Goal: Task Accomplishment & Management: Manage account settings

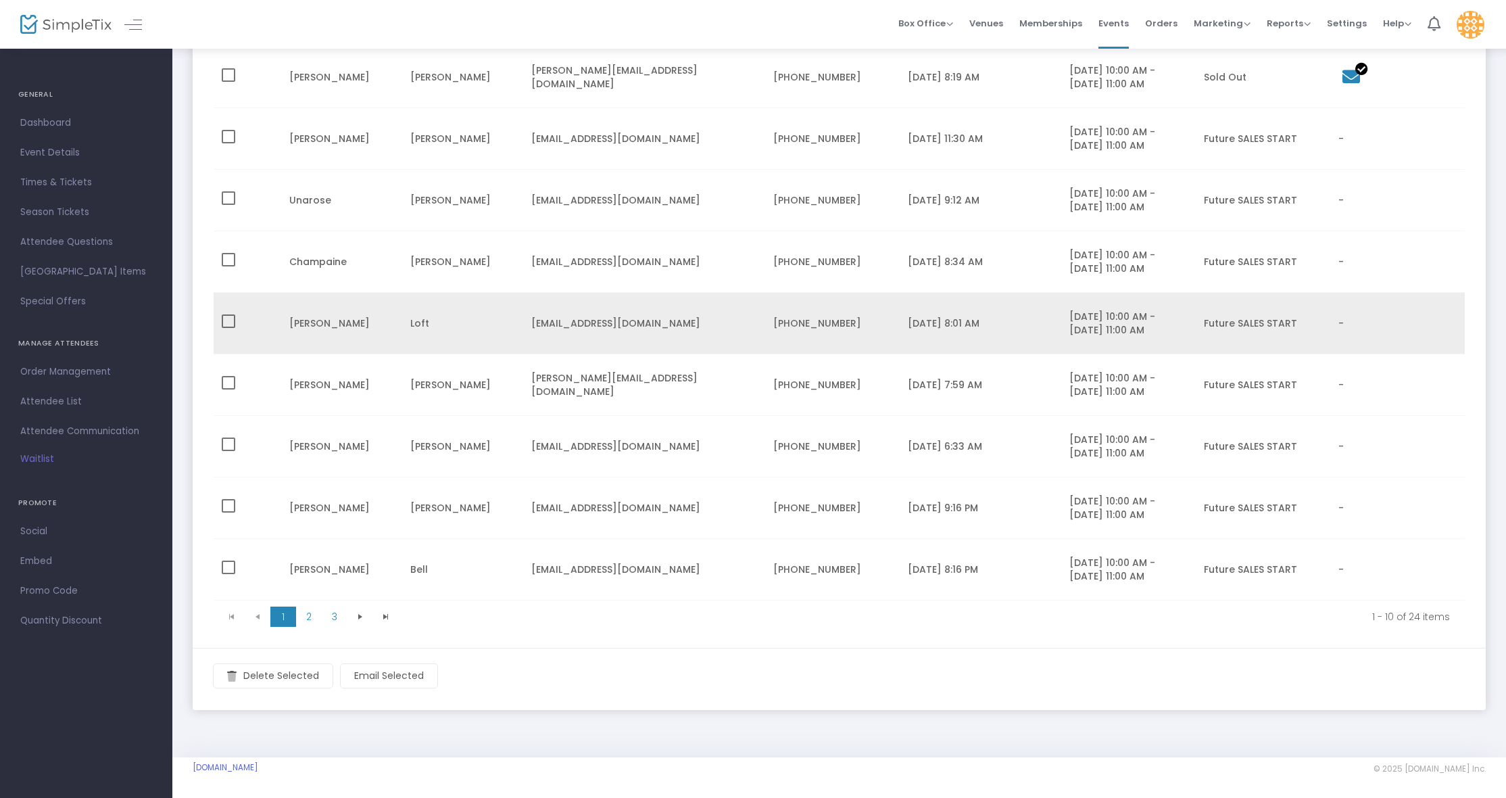
scroll to position [287, 0]
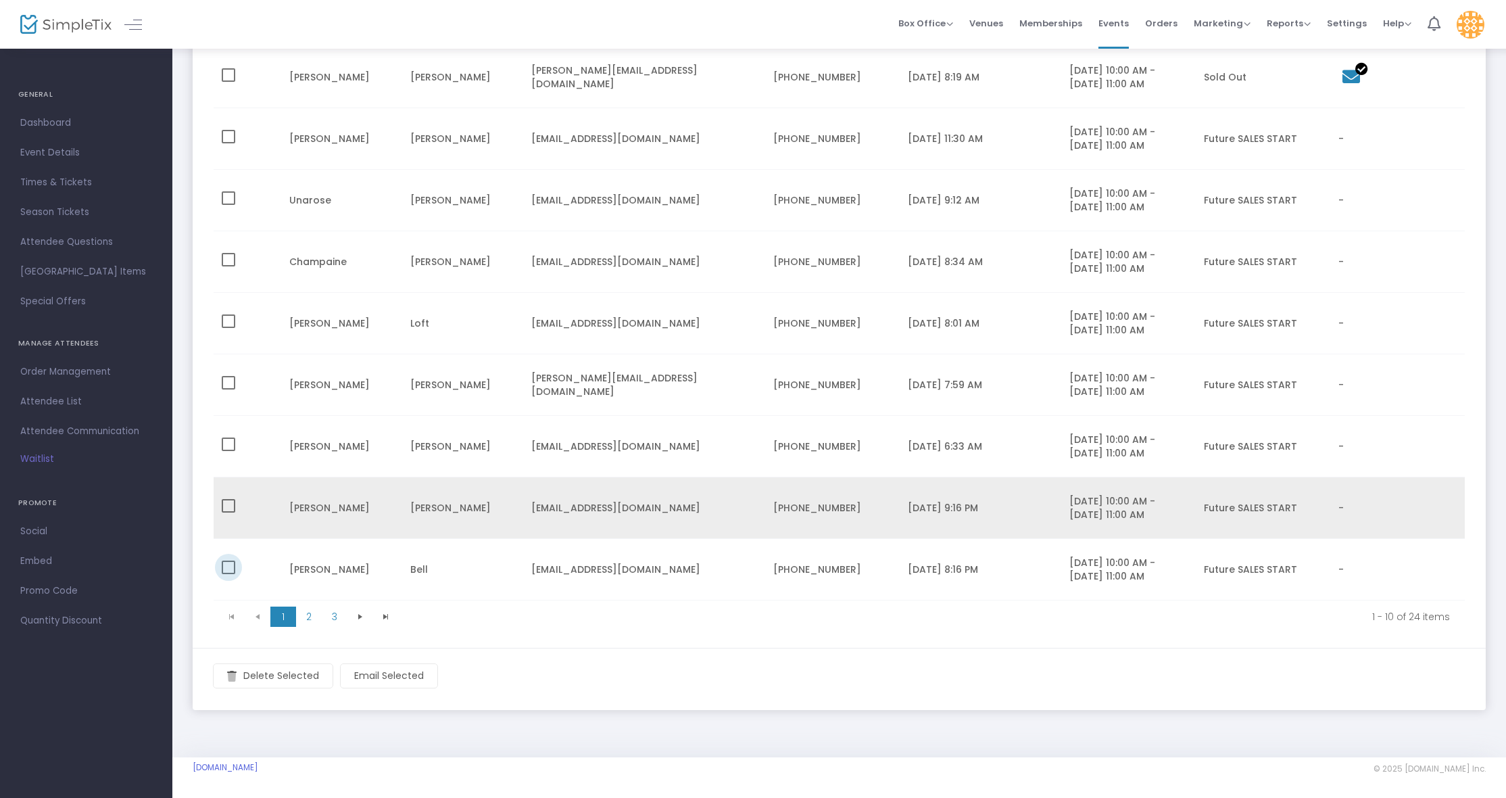
drag, startPoint x: 228, startPoint y: 567, endPoint x: 218, endPoint y: 512, distance: 55.7
click at [228, 566] on span "Data table" at bounding box center [229, 567] width 14 height 14
click at [228, 574] on input "Data table" at bounding box center [228, 574] width 1 height 1
checkbox input "true"
click at [228, 497] on td "Data table" at bounding box center [248, 508] width 68 height 62
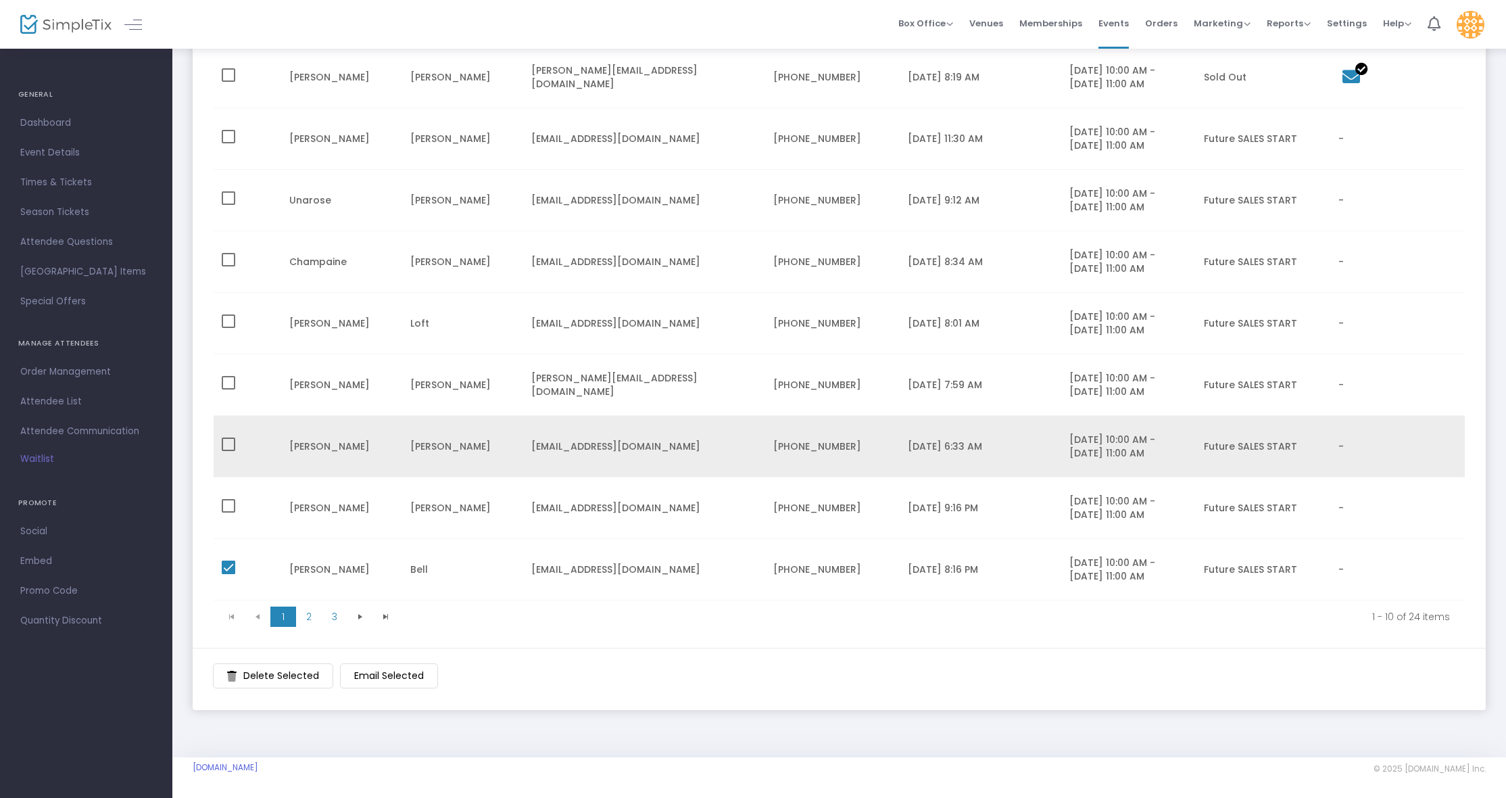
click at [228, 431] on td "Data table" at bounding box center [248, 447] width 68 height 62
click at [227, 446] on span "Data table" at bounding box center [229, 444] width 14 height 14
click at [228, 451] on input "Data table" at bounding box center [228, 451] width 1 height 1
checkbox input "true"
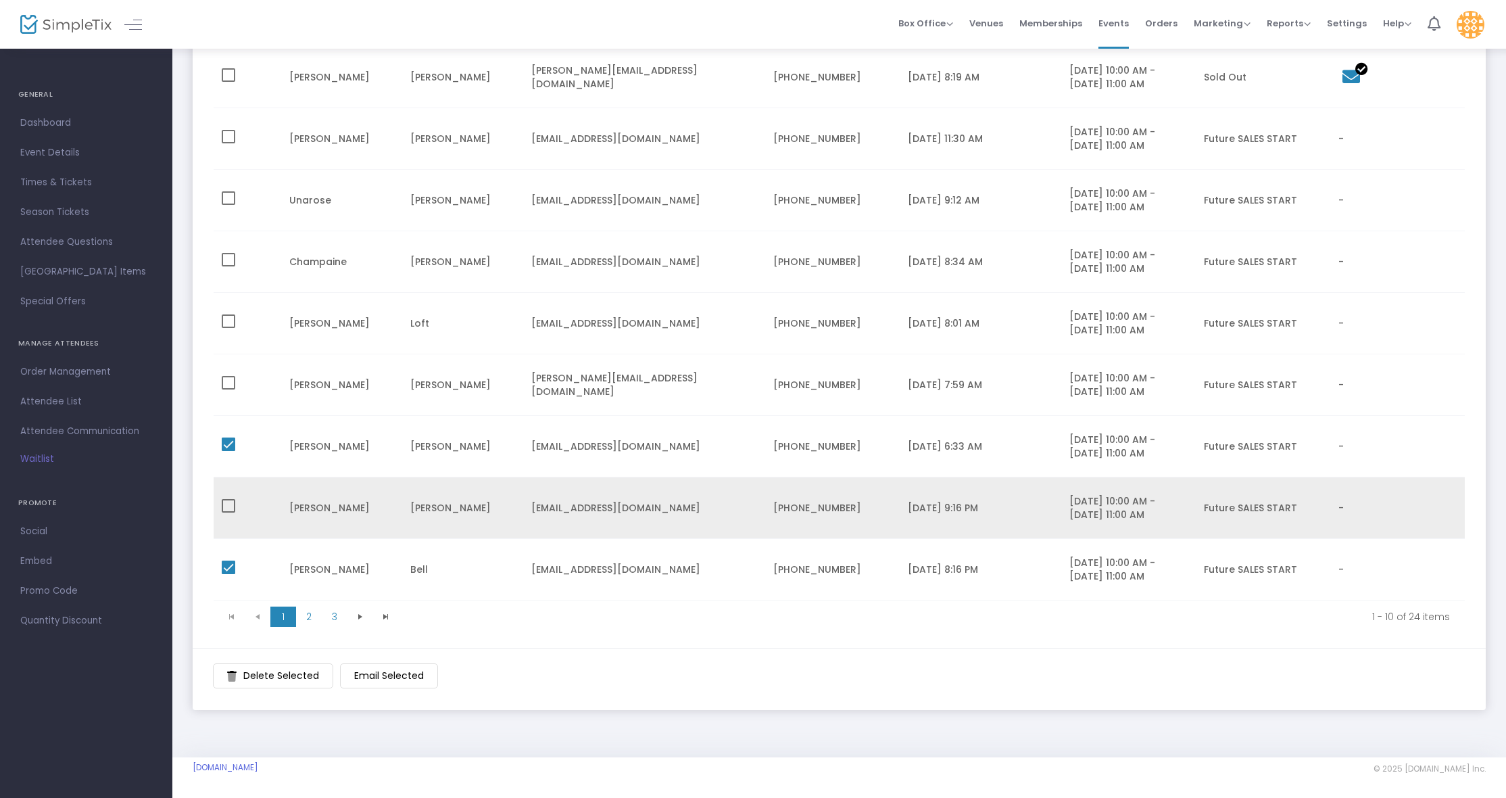
click at [228, 512] on mat-checkbox "Data table" at bounding box center [229, 508] width 14 height 18
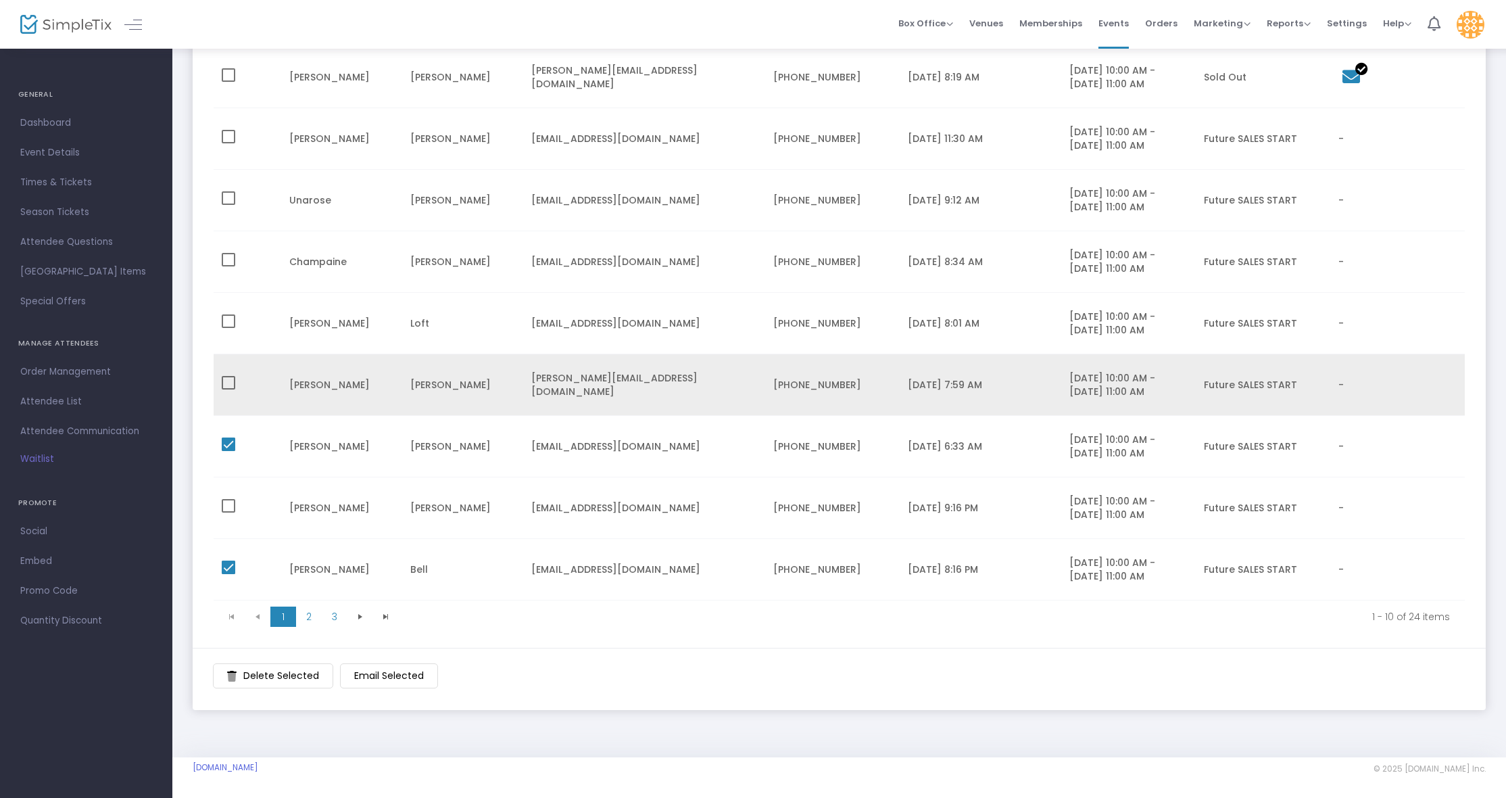
click at [233, 385] on span "Data table" at bounding box center [229, 383] width 14 height 14
click at [228, 389] on input "Data table" at bounding box center [228, 389] width 1 height 1
checkbox input "true"
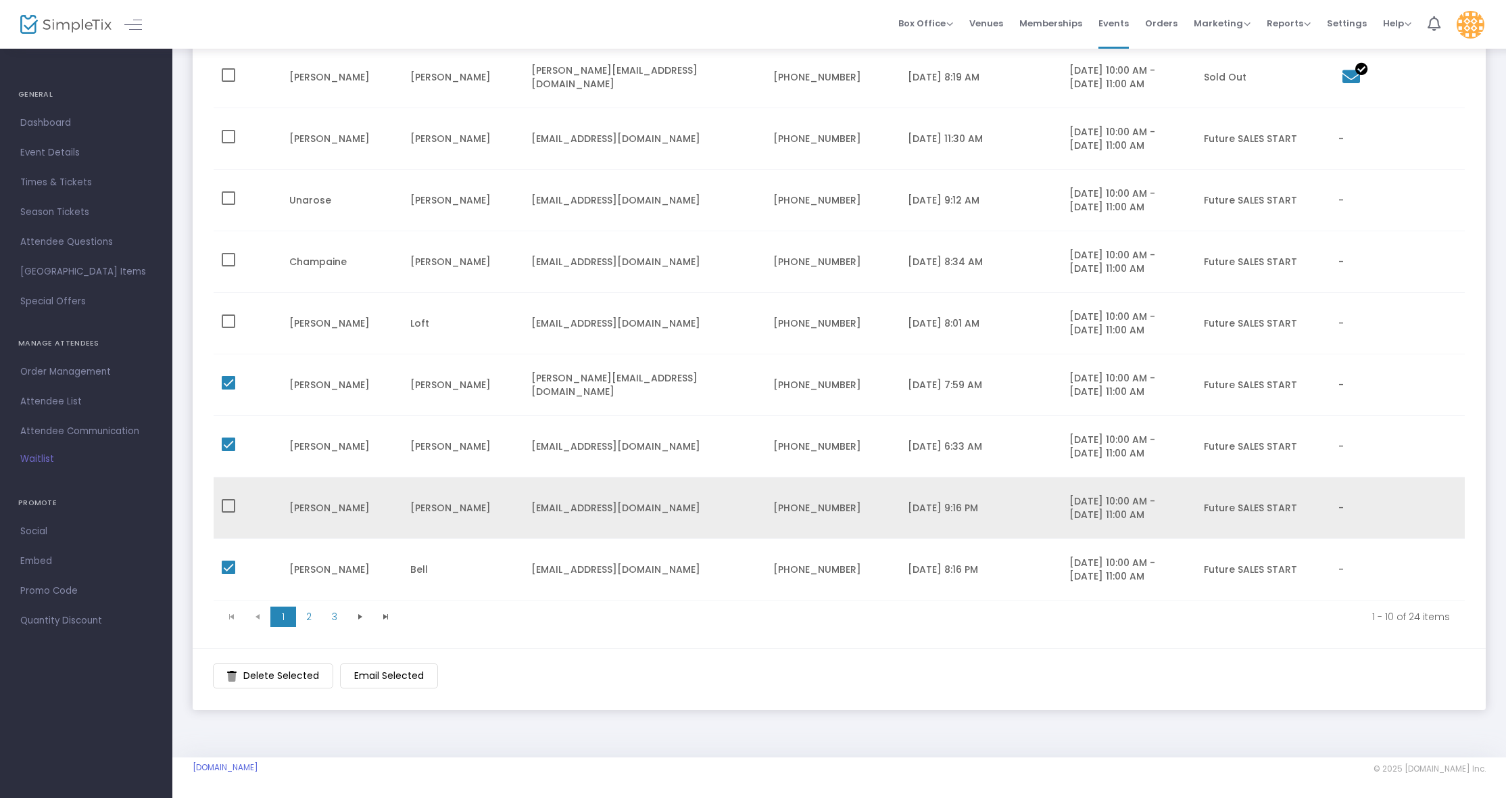
drag, startPoint x: 234, startPoint y: 502, endPoint x: 234, endPoint y: 493, distance: 8.8
click at [234, 502] on span "Data table" at bounding box center [229, 506] width 14 height 14
click at [228, 512] on input "Data table" at bounding box center [228, 512] width 1 height 1
checkbox input "true"
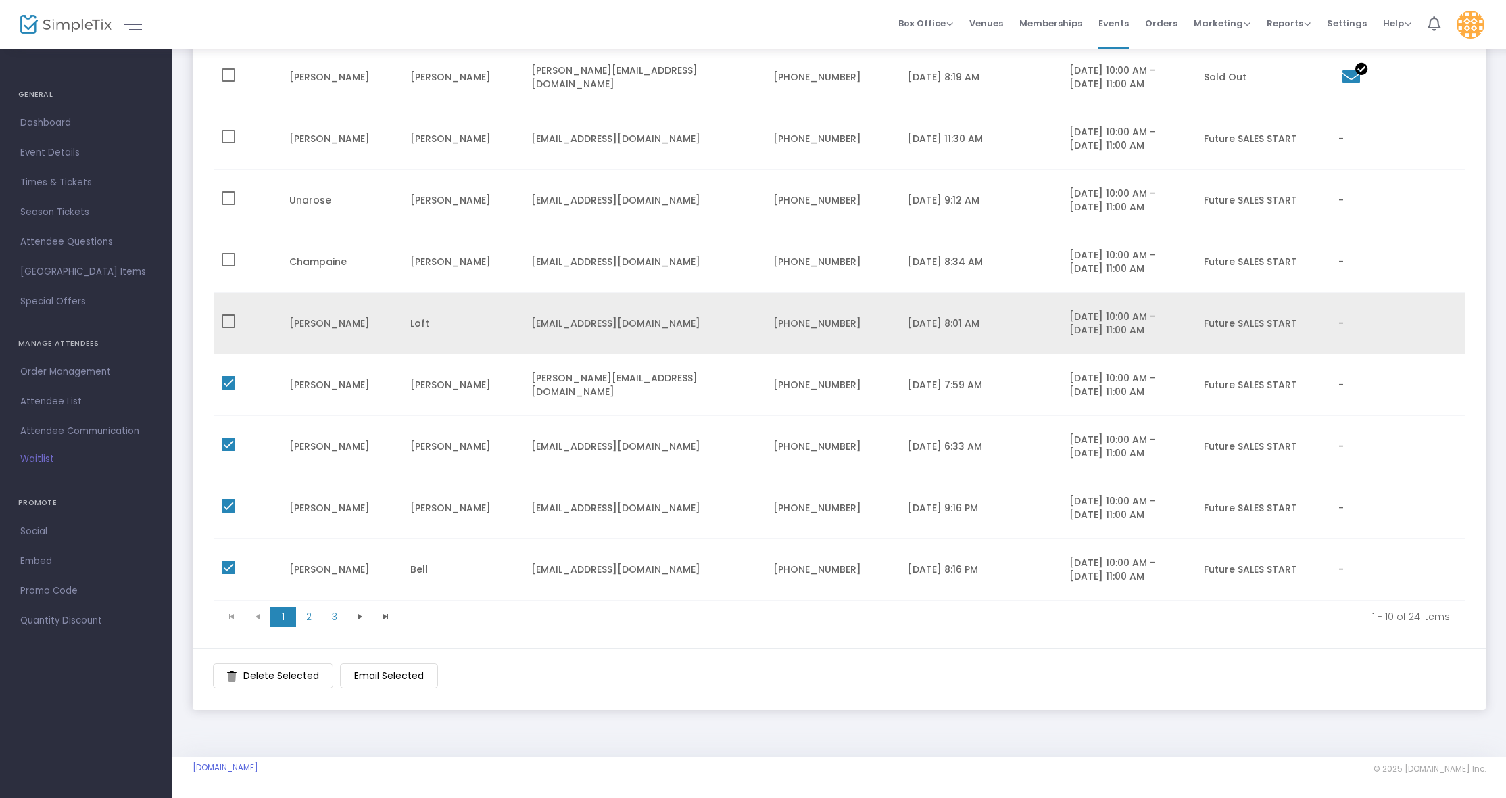
click at [237, 314] on td "Data table" at bounding box center [248, 324] width 68 height 62
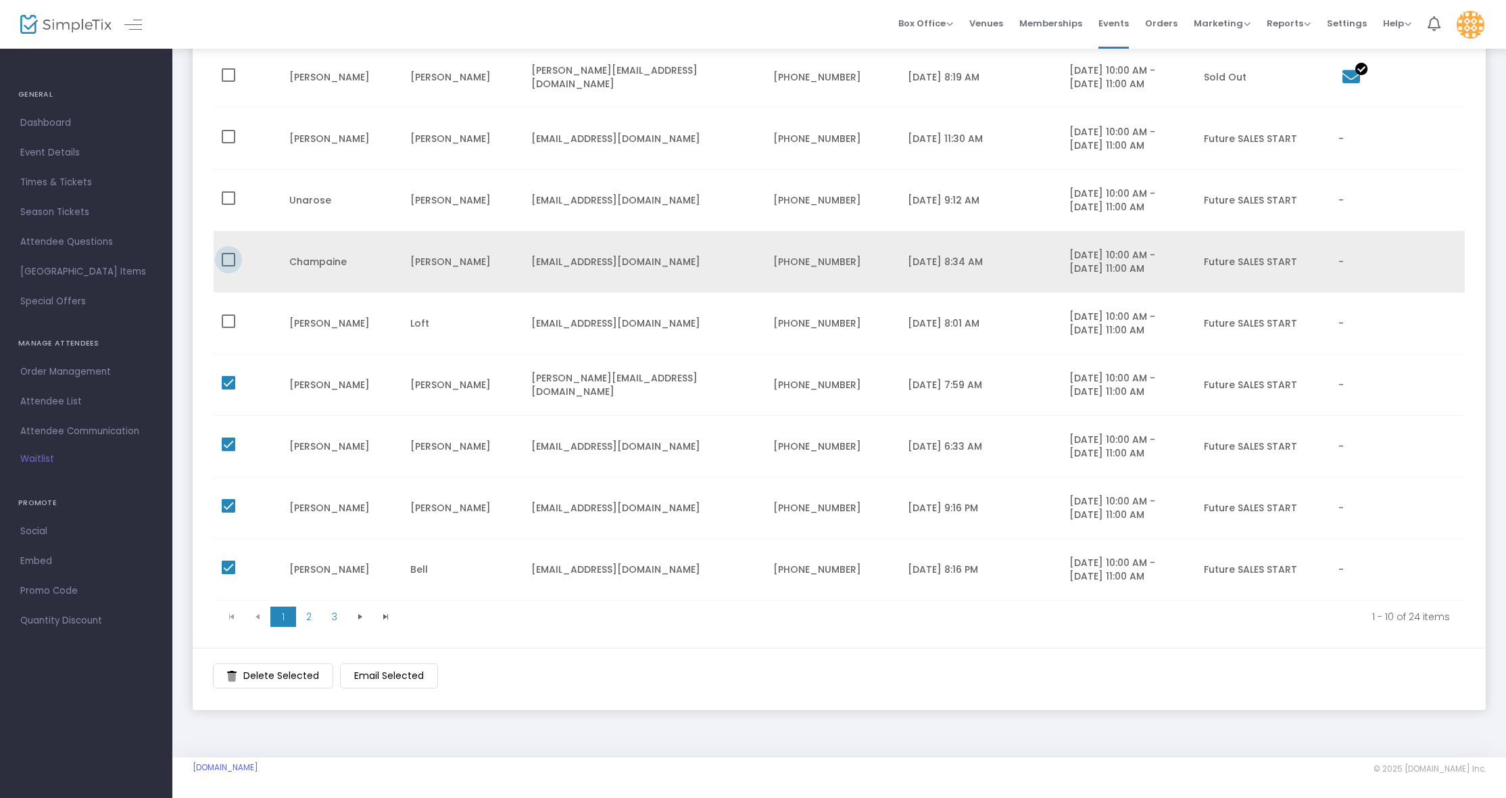
click at [227, 259] on span "Data table" at bounding box center [229, 260] width 14 height 14
click at [228, 266] on input "Data table" at bounding box center [228, 266] width 1 height 1
checkbox input "true"
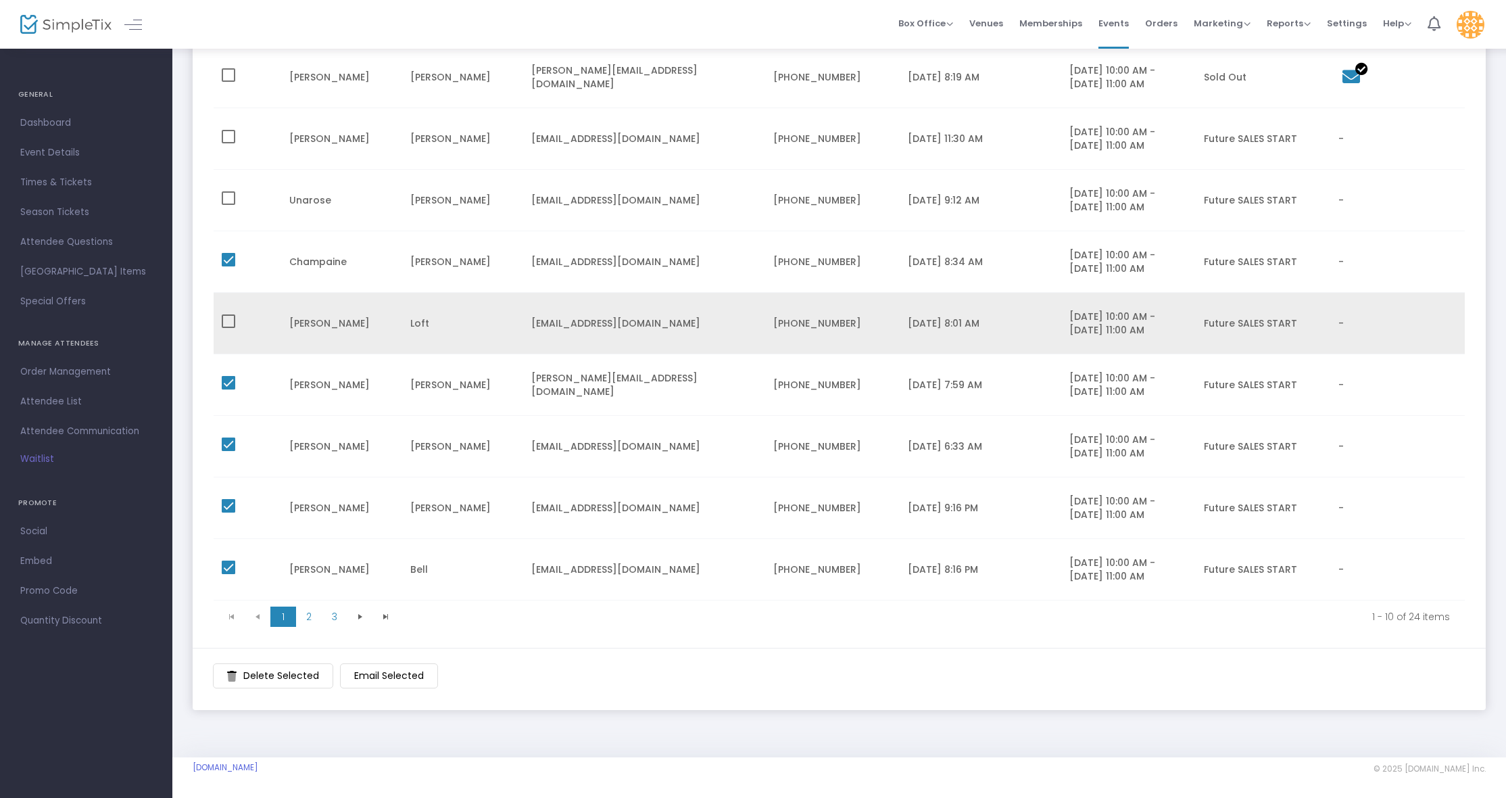
click at [228, 330] on mat-checkbox "Data table" at bounding box center [229, 323] width 14 height 18
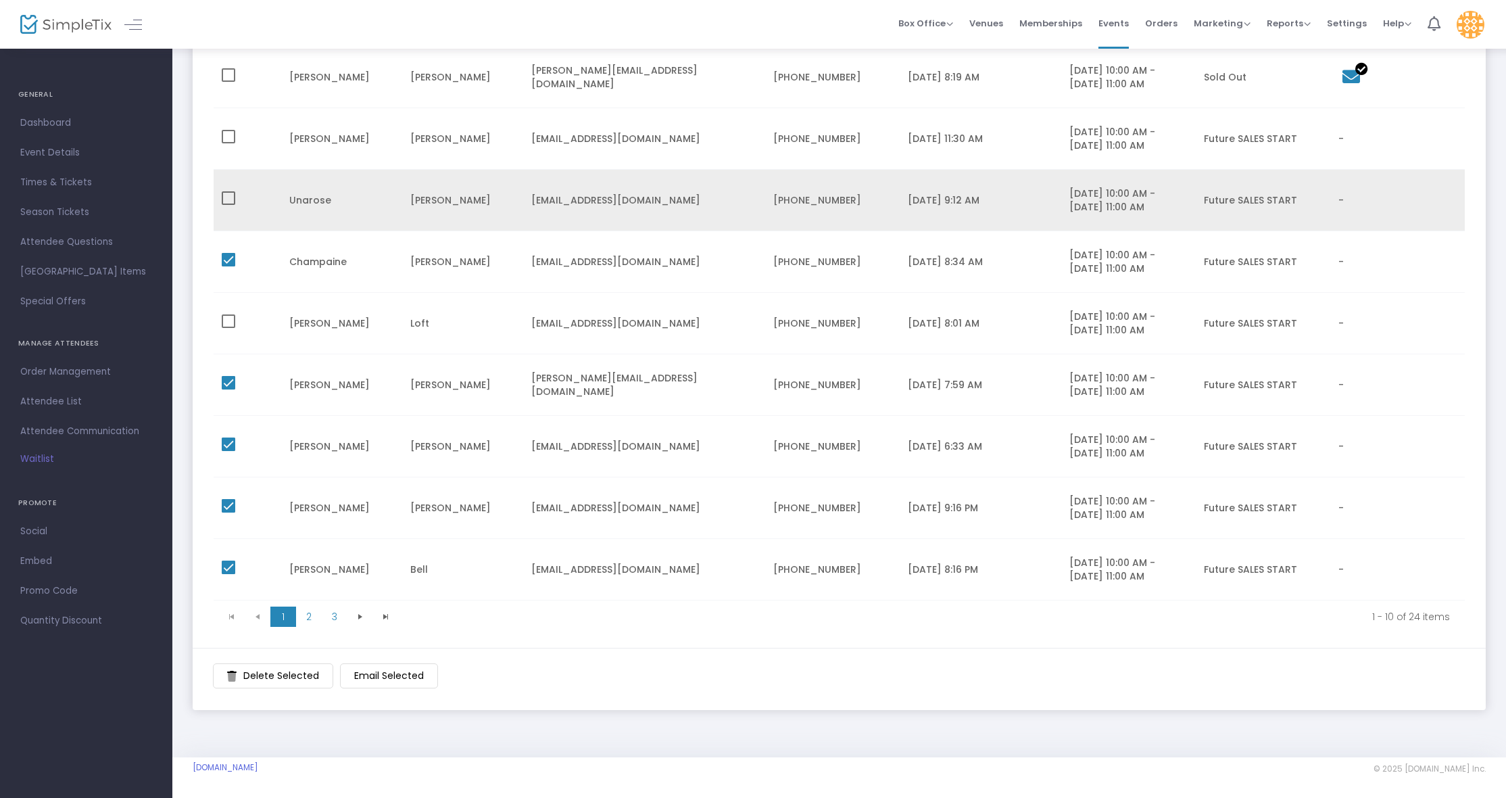
click at [228, 194] on span "Data table" at bounding box center [229, 198] width 14 height 14
click at [228, 205] on input "Data table" at bounding box center [228, 205] width 1 height 1
checkbox input "true"
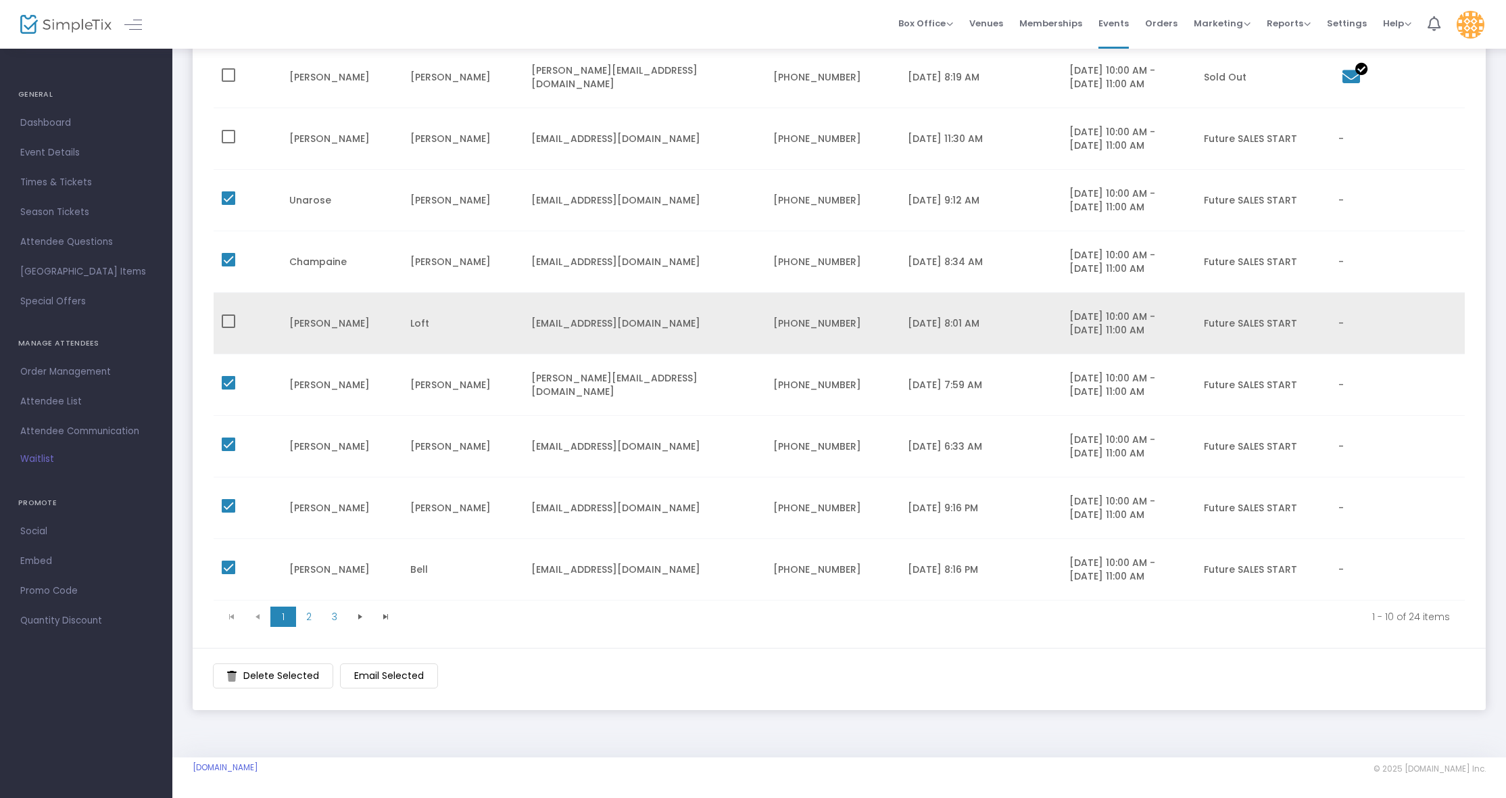
click at [229, 328] on mat-checkbox "Data table" at bounding box center [229, 323] width 14 height 18
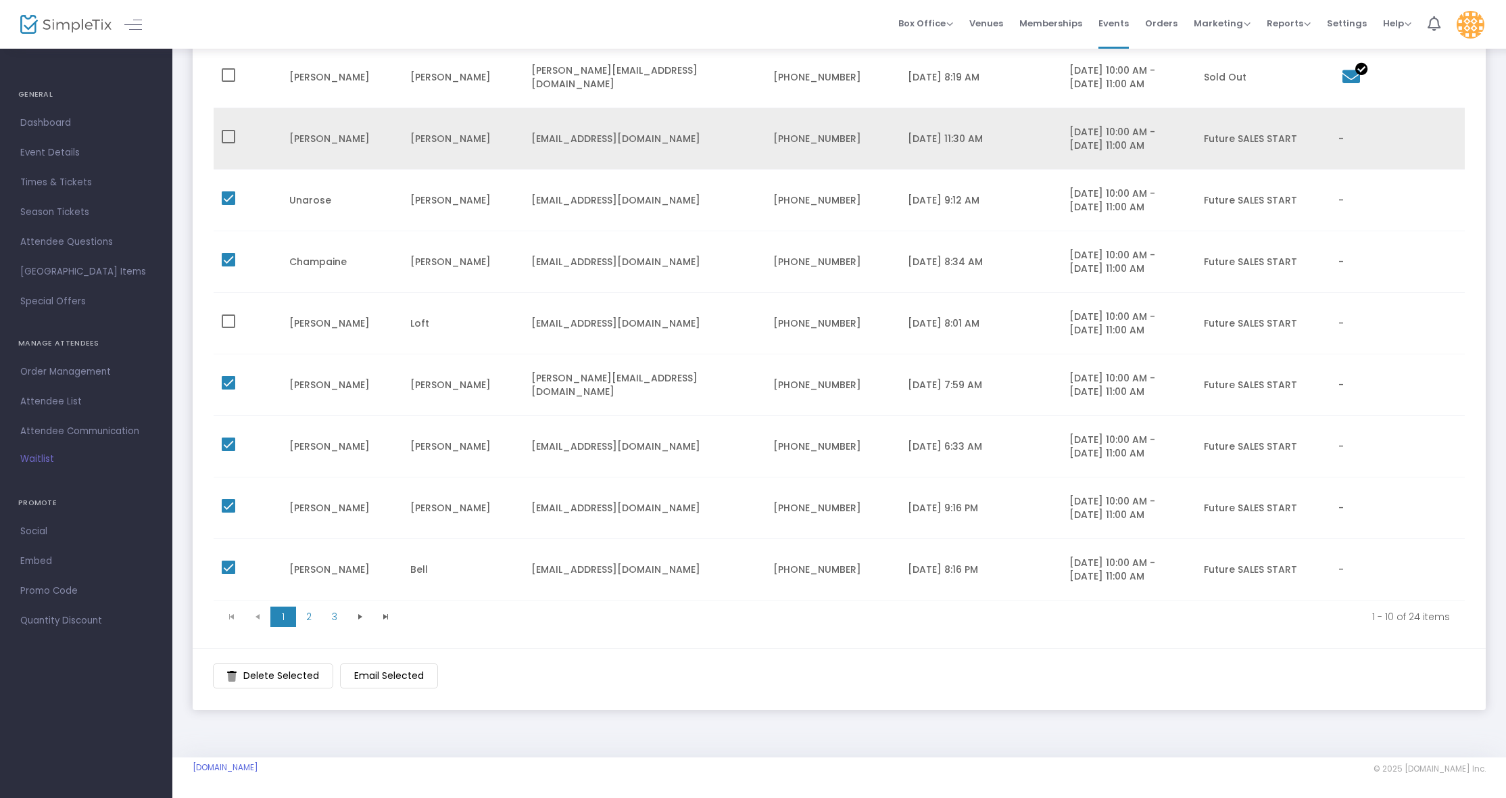
drag, startPoint x: 227, startPoint y: 144, endPoint x: 226, endPoint y: 115, distance: 29.1
click at [227, 143] on mat-checkbox "Data table" at bounding box center [229, 139] width 14 height 18
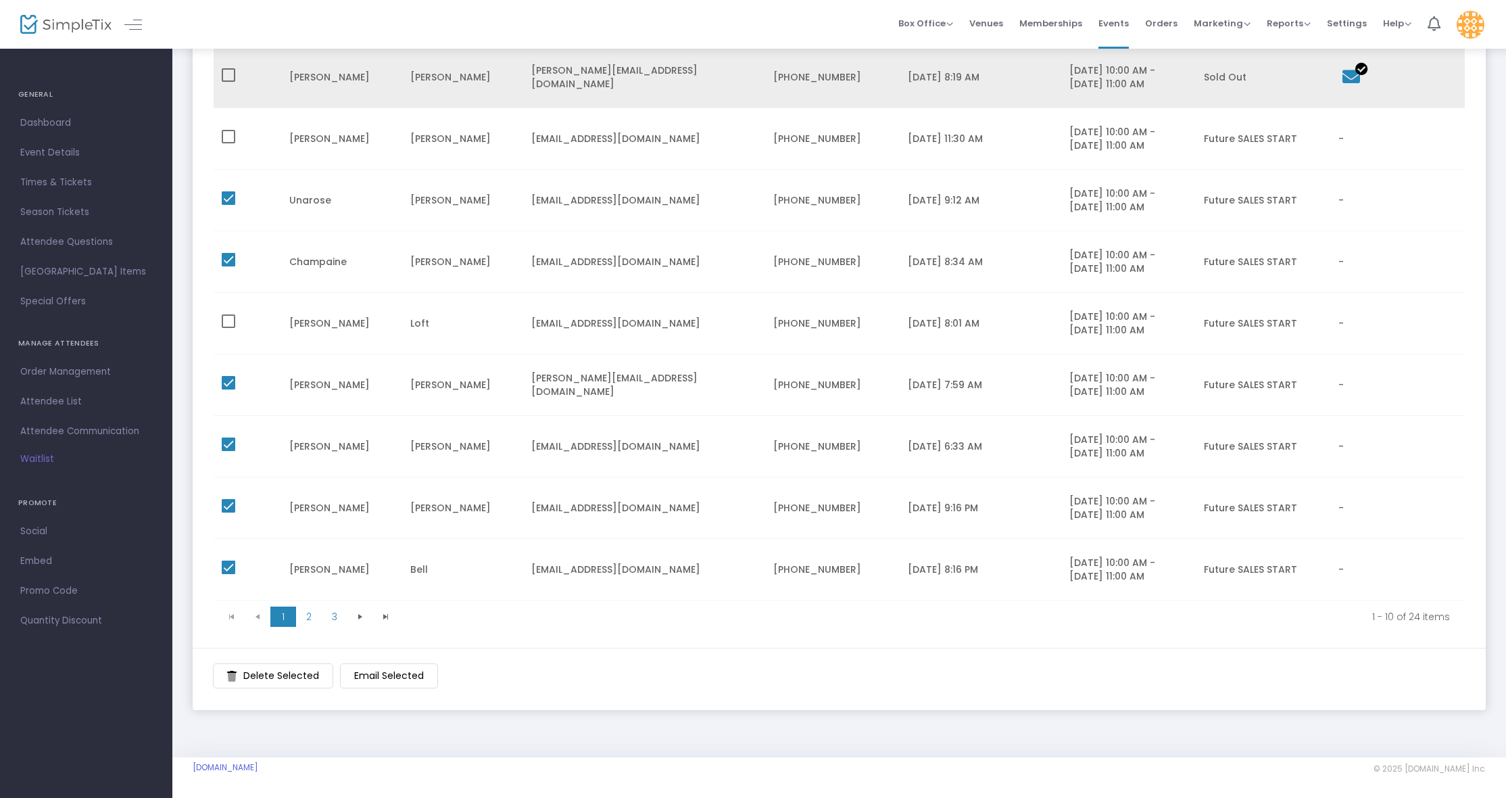
click at [228, 74] on span "Data table" at bounding box center [229, 75] width 14 height 14
click at [228, 82] on input "Data table" at bounding box center [228, 82] width 1 height 1
checkbox input "true"
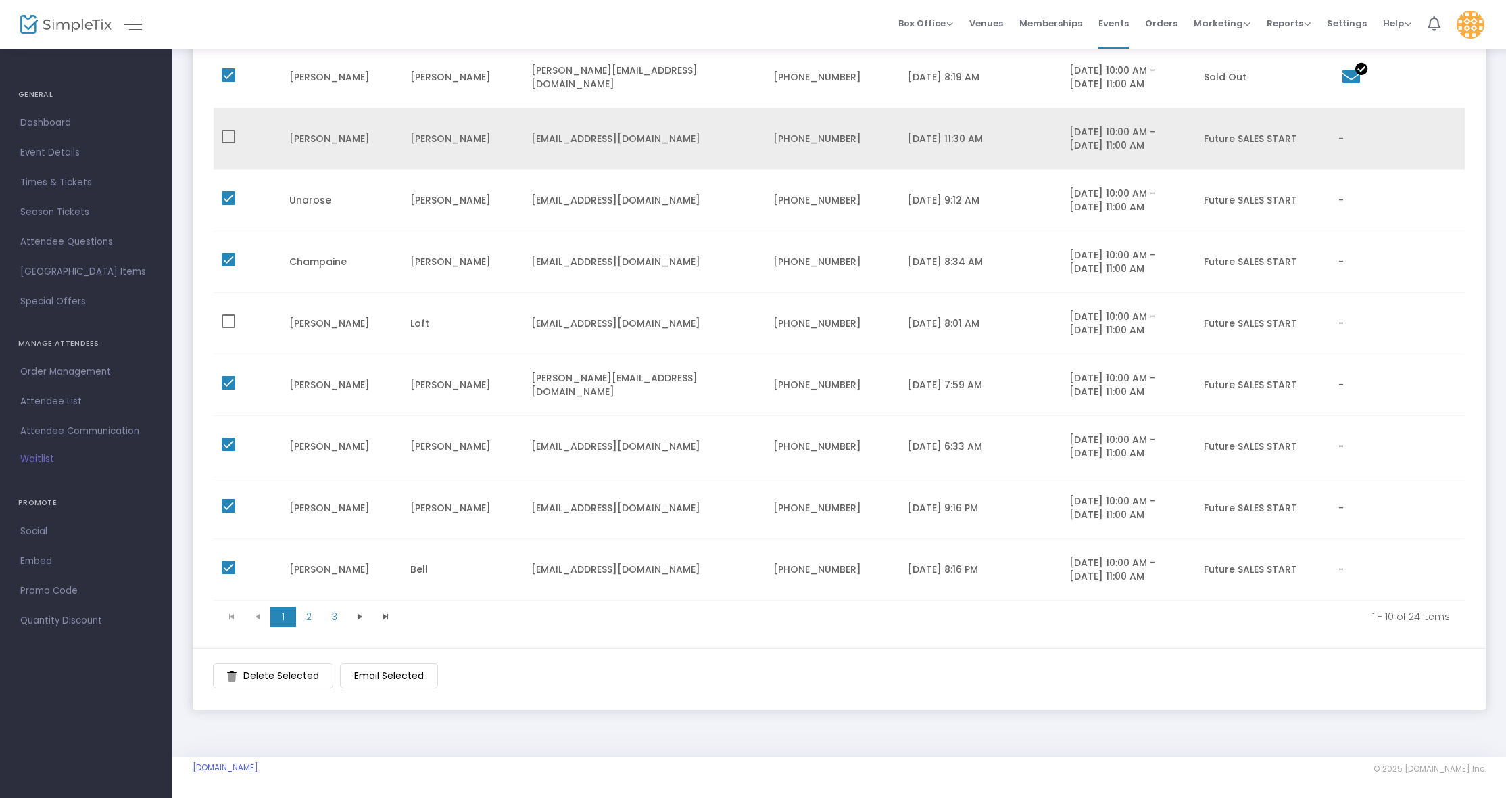
click at [230, 133] on span "Data table" at bounding box center [229, 137] width 14 height 14
click at [228, 143] on input "Data table" at bounding box center [228, 143] width 1 height 1
checkbox input "true"
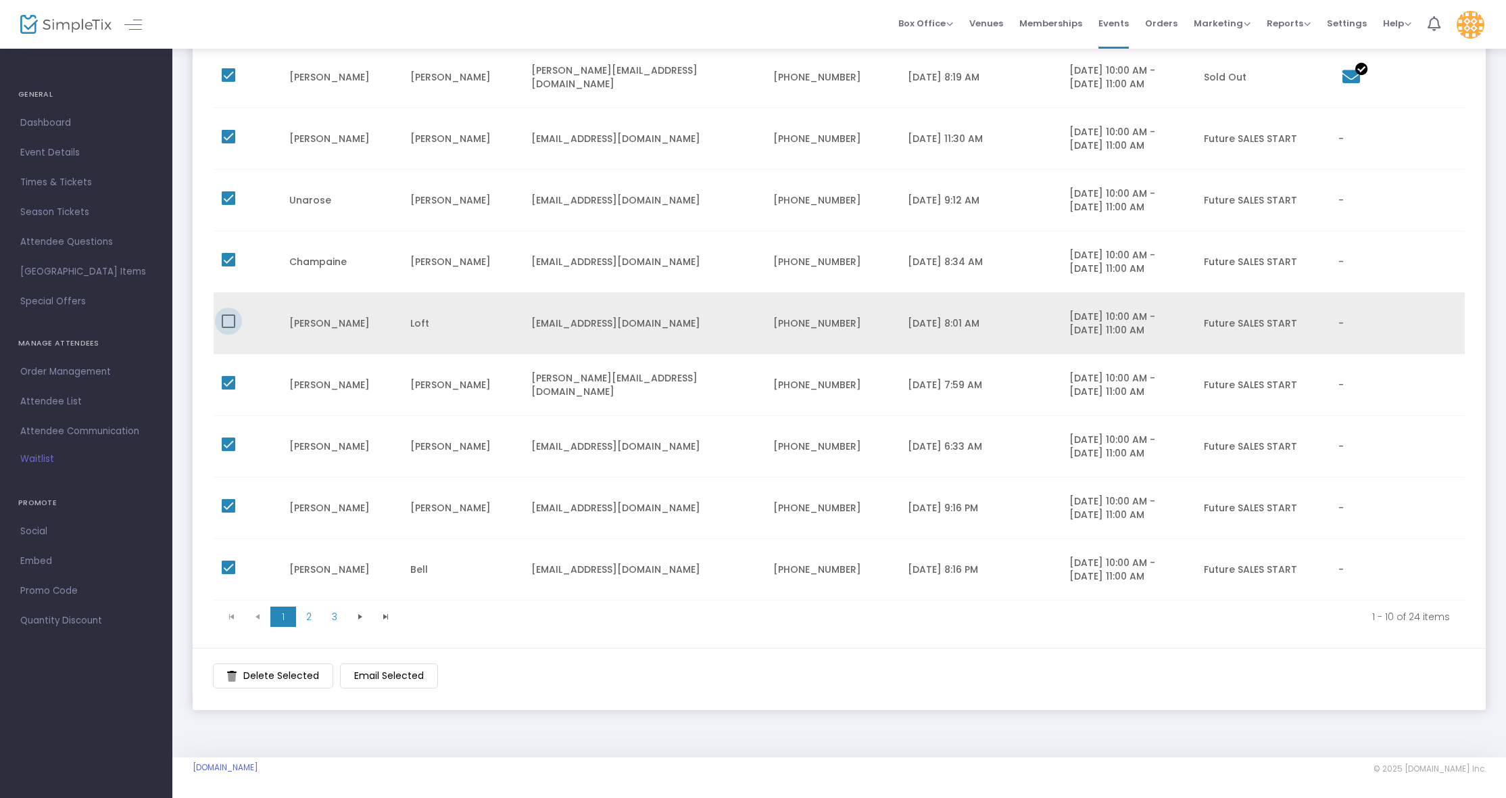
click at [223, 321] on span "Data table" at bounding box center [229, 321] width 14 height 14
click at [228, 328] on input "Data table" at bounding box center [228, 328] width 1 height 1
checkbox input "true"
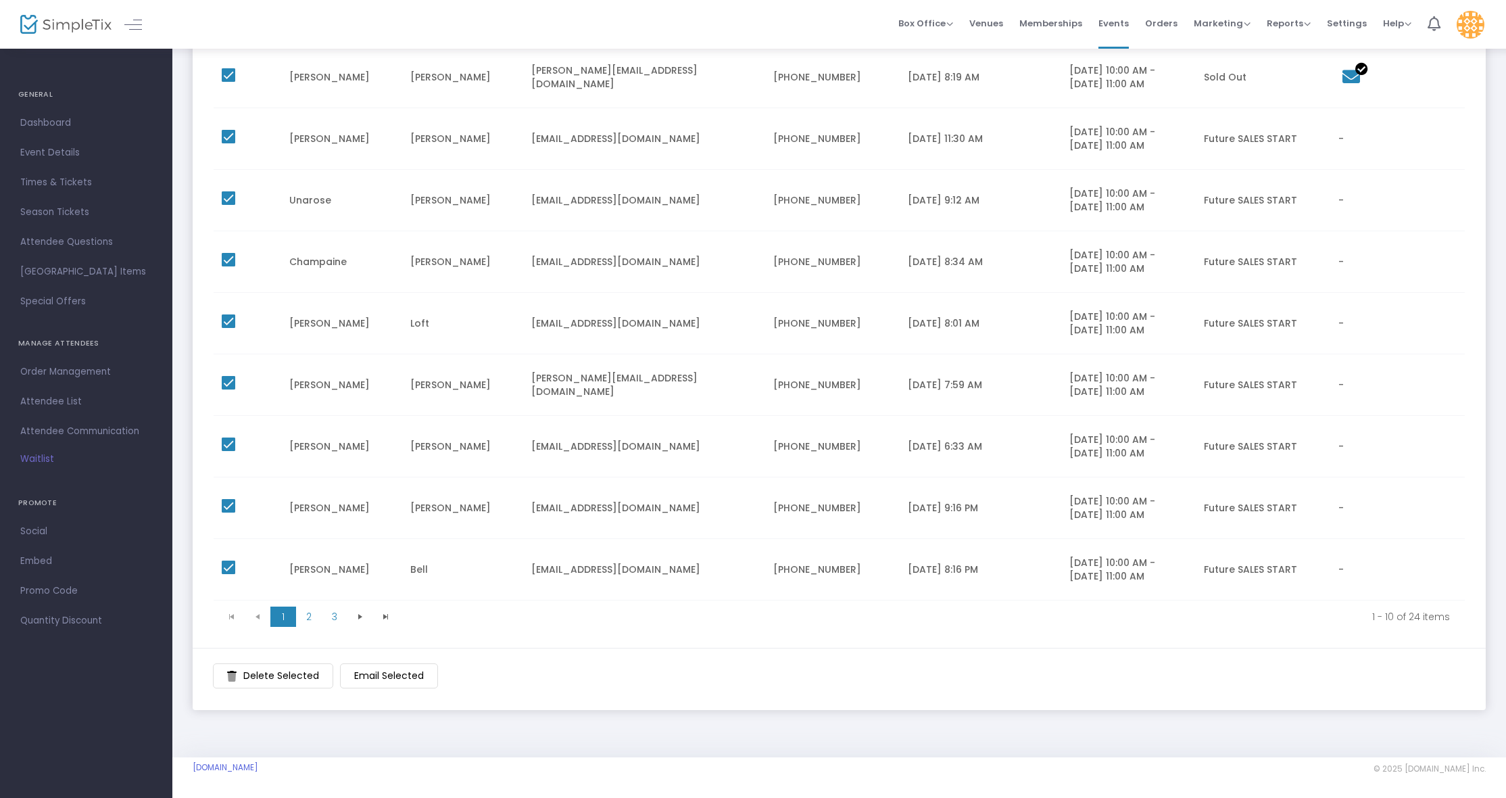
click at [391, 675] on m-button "Email Selected" at bounding box center [389, 675] width 98 height 25
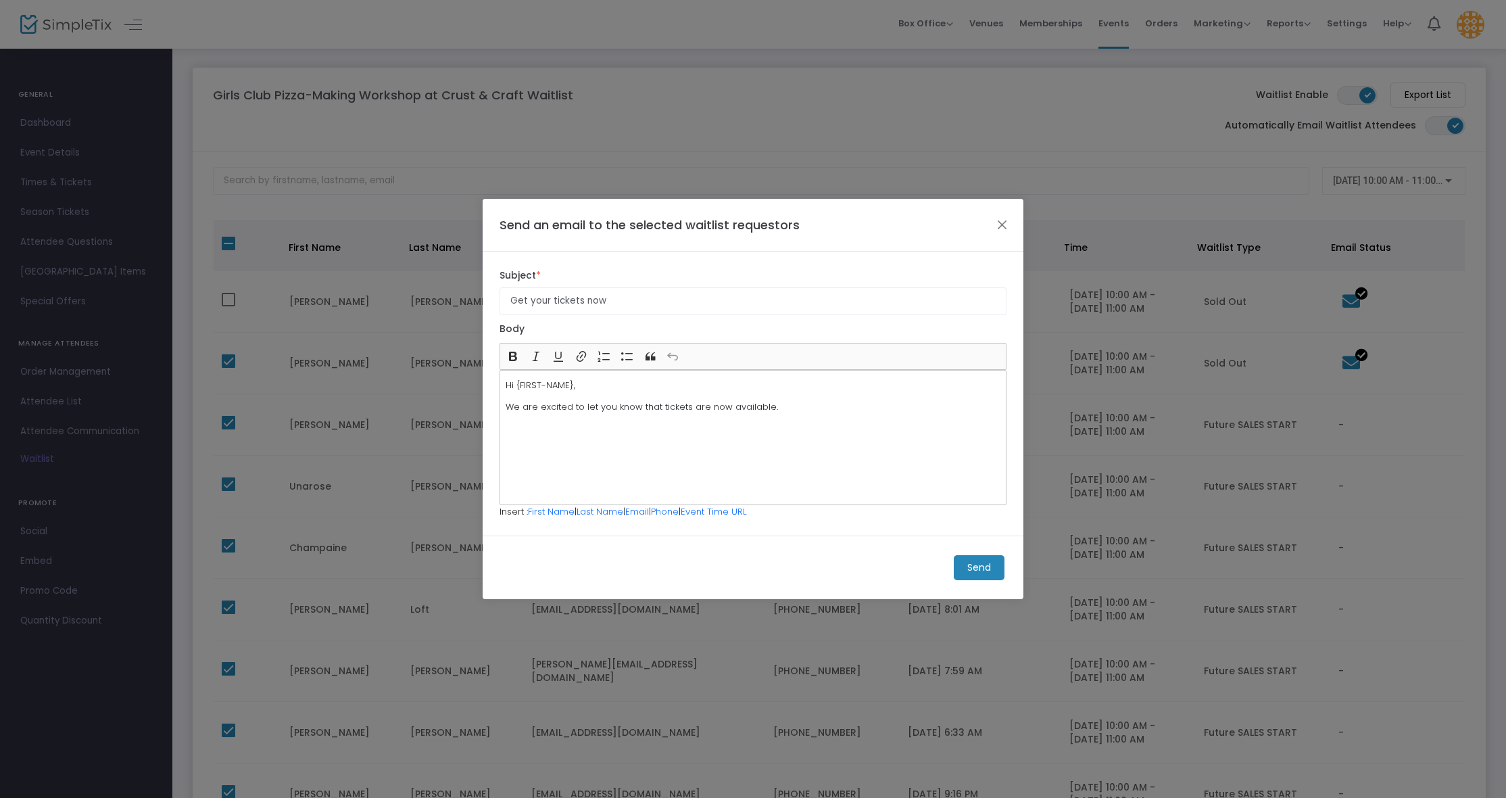
scroll to position [0, 0]
click at [1007, 225] on button "Close" at bounding box center [1007, 225] width 18 height 18
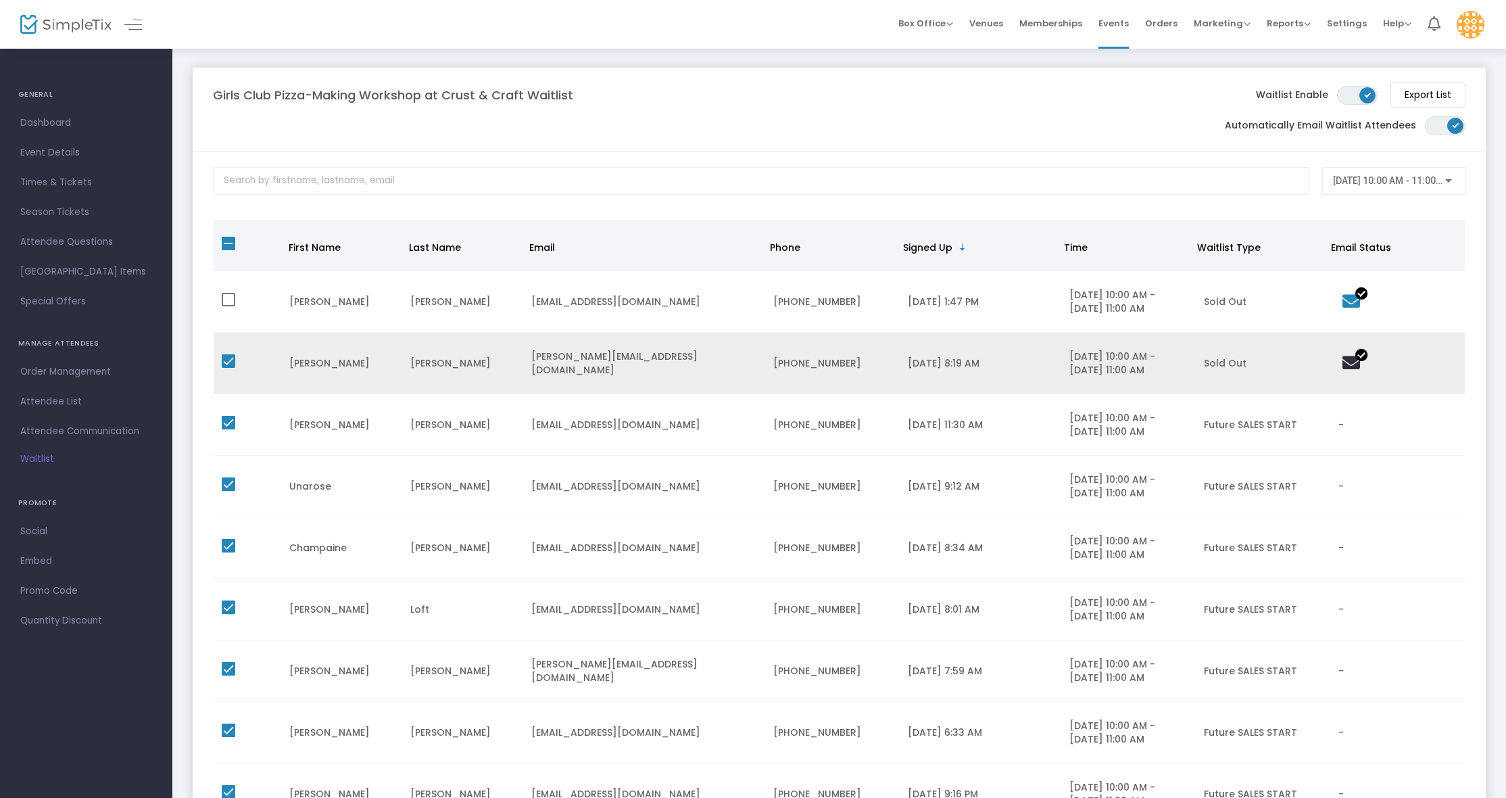
click at [1356, 366] on icon "Data table" at bounding box center [1347, 363] width 18 height 18
click at [1353, 356] on icon "Data table" at bounding box center [1347, 363] width 18 height 18
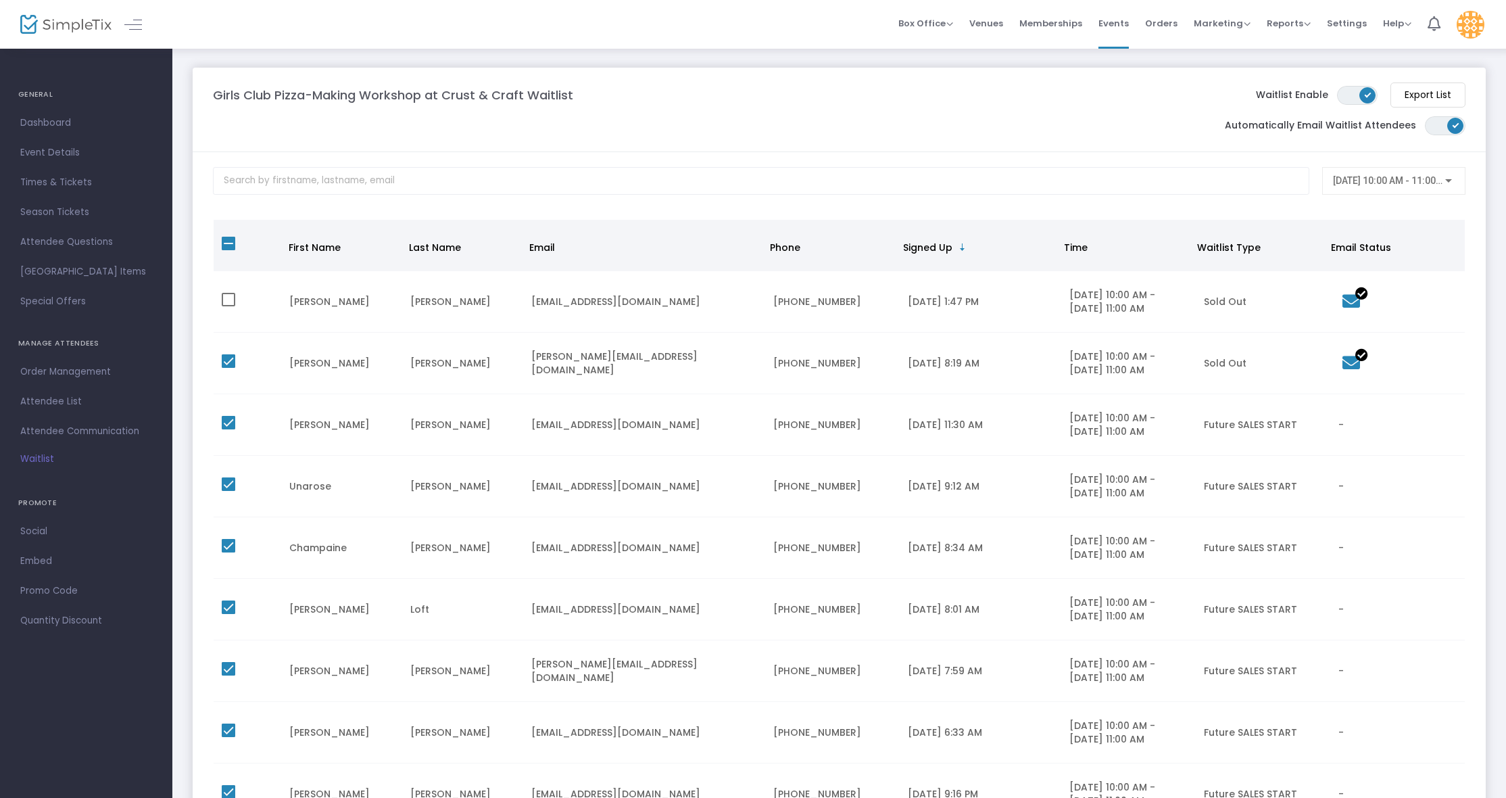
click at [1348, 284] on td "Data table" at bounding box center [1397, 302] width 135 height 62
click at [225, 244] on span "Data table" at bounding box center [229, 244] width 14 height 14
click at [228, 250] on input "Data table" at bounding box center [228, 250] width 1 height 1
checkbox input "true"
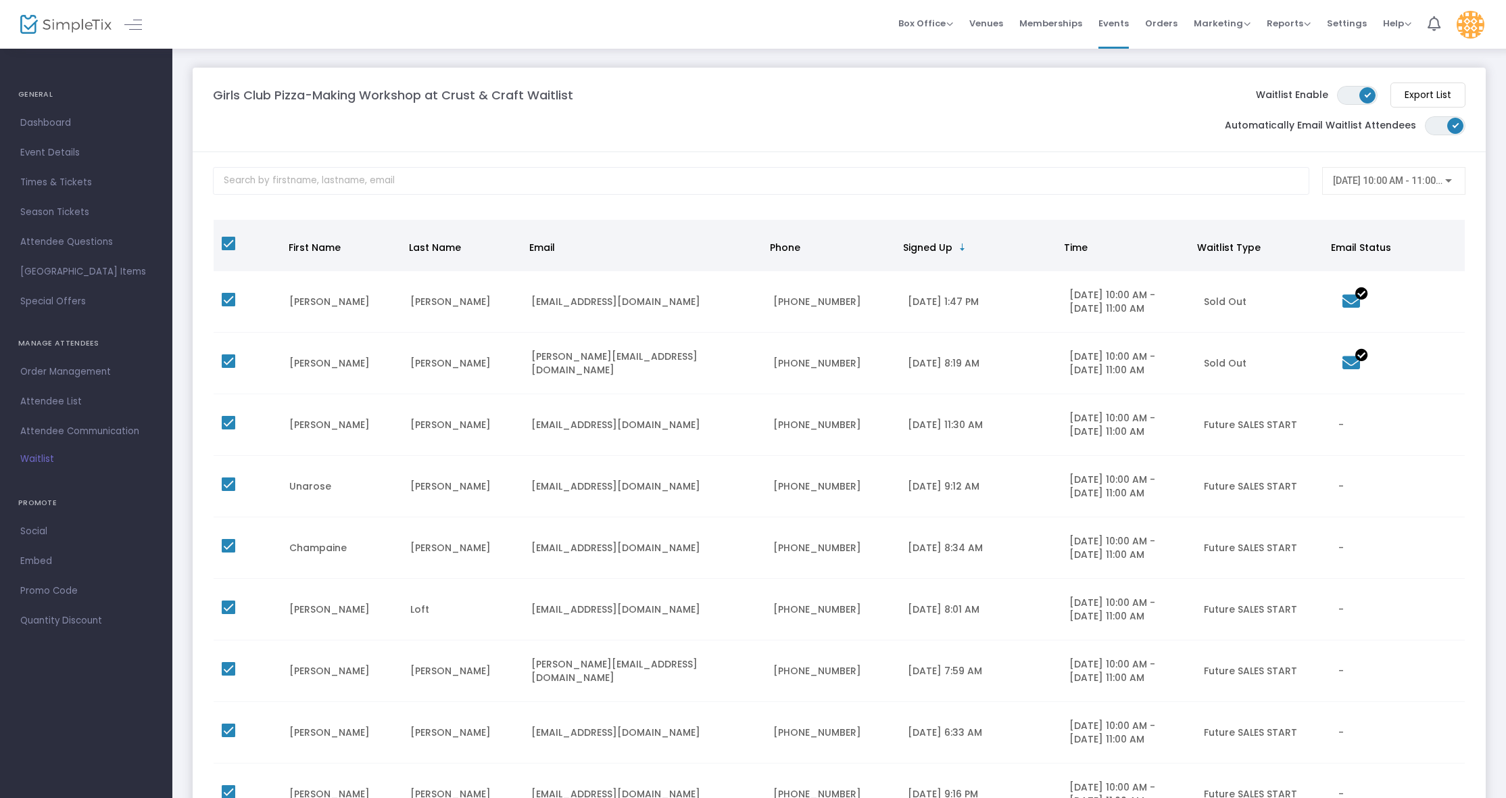
click at [225, 244] on span "Data table" at bounding box center [229, 244] width 14 height 14
click at [228, 250] on input "Data table" at bounding box center [228, 250] width 1 height 1
checkbox input "false"
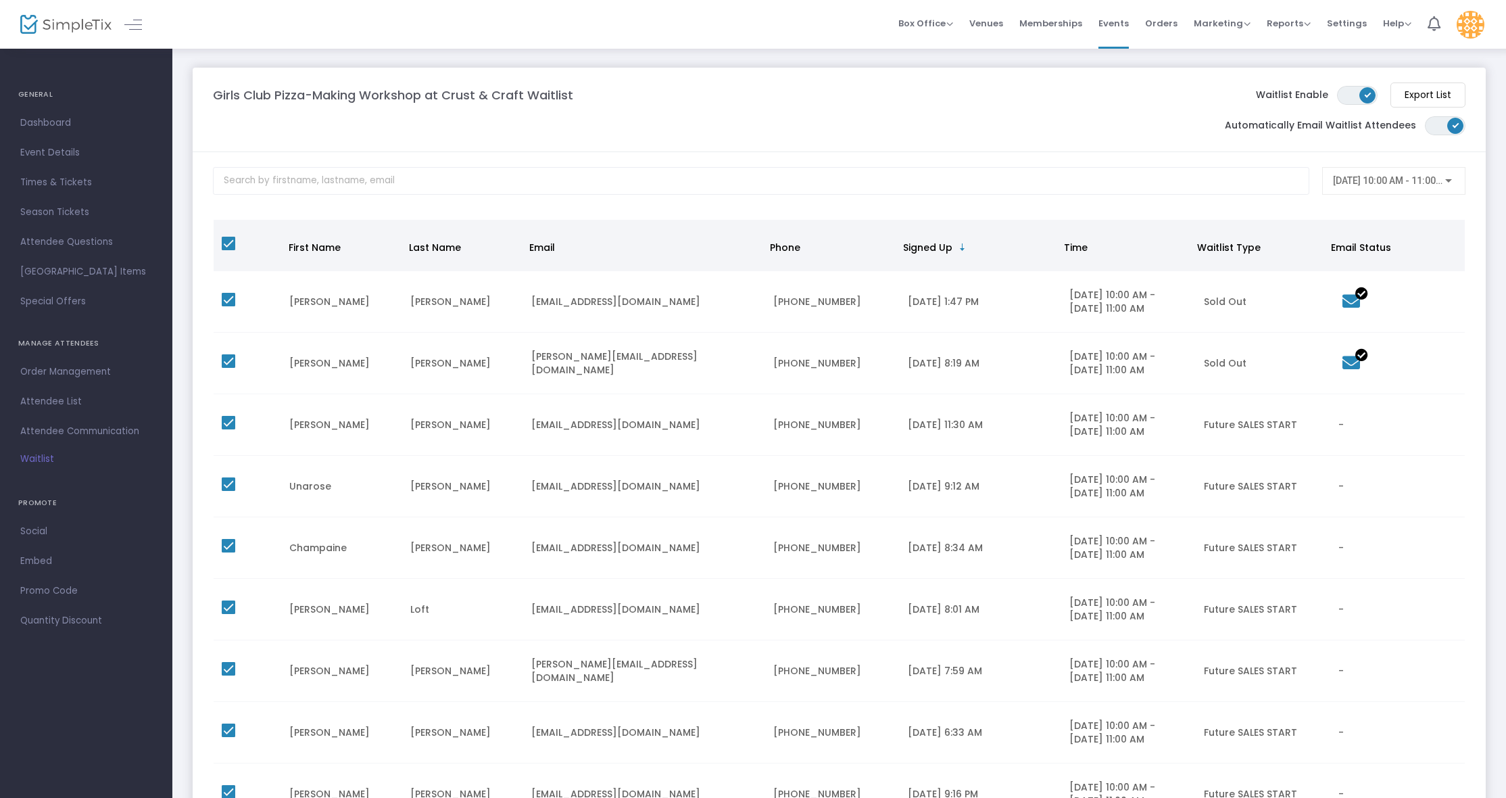
checkbox input "false"
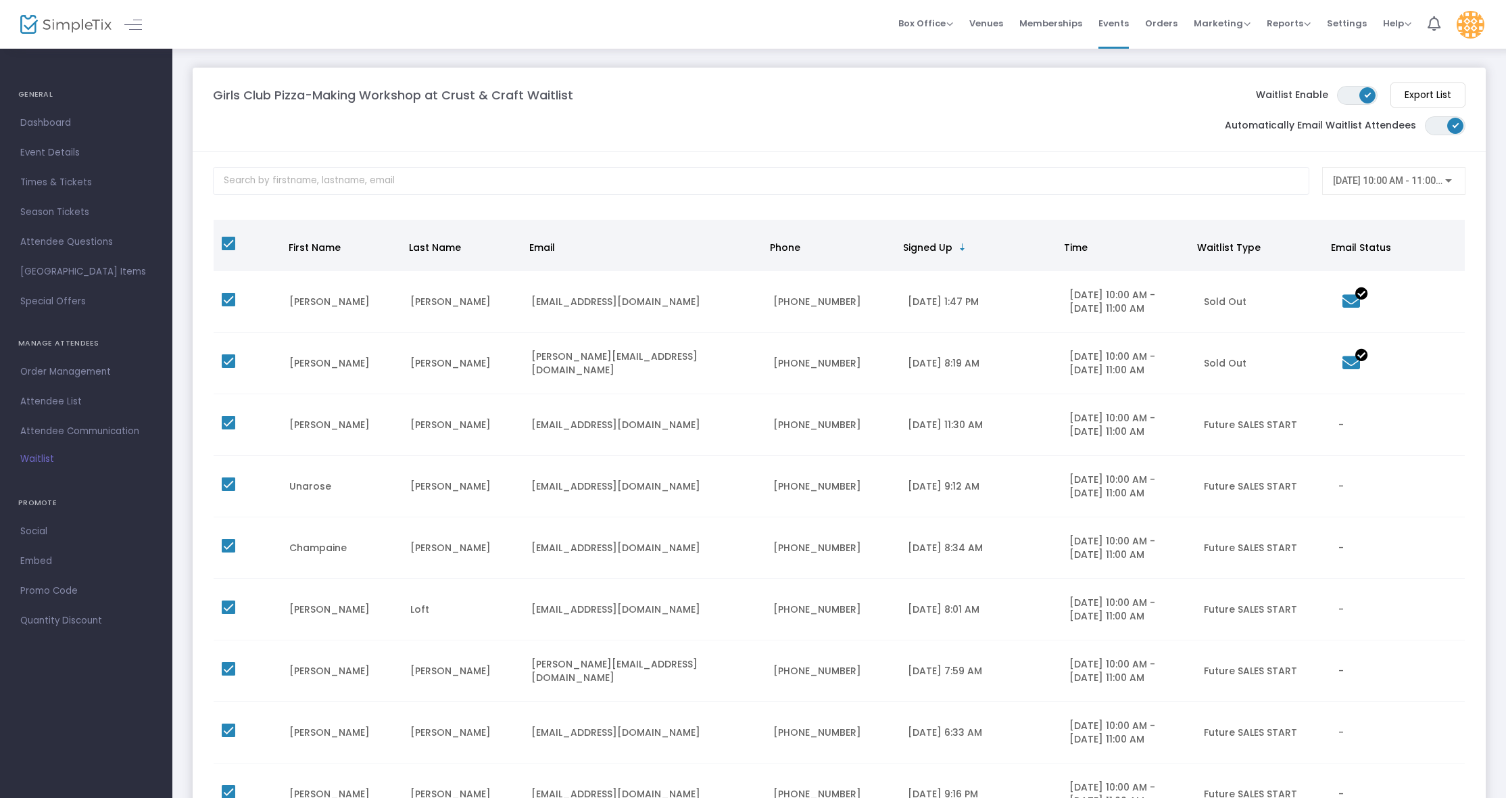
checkbox input "false"
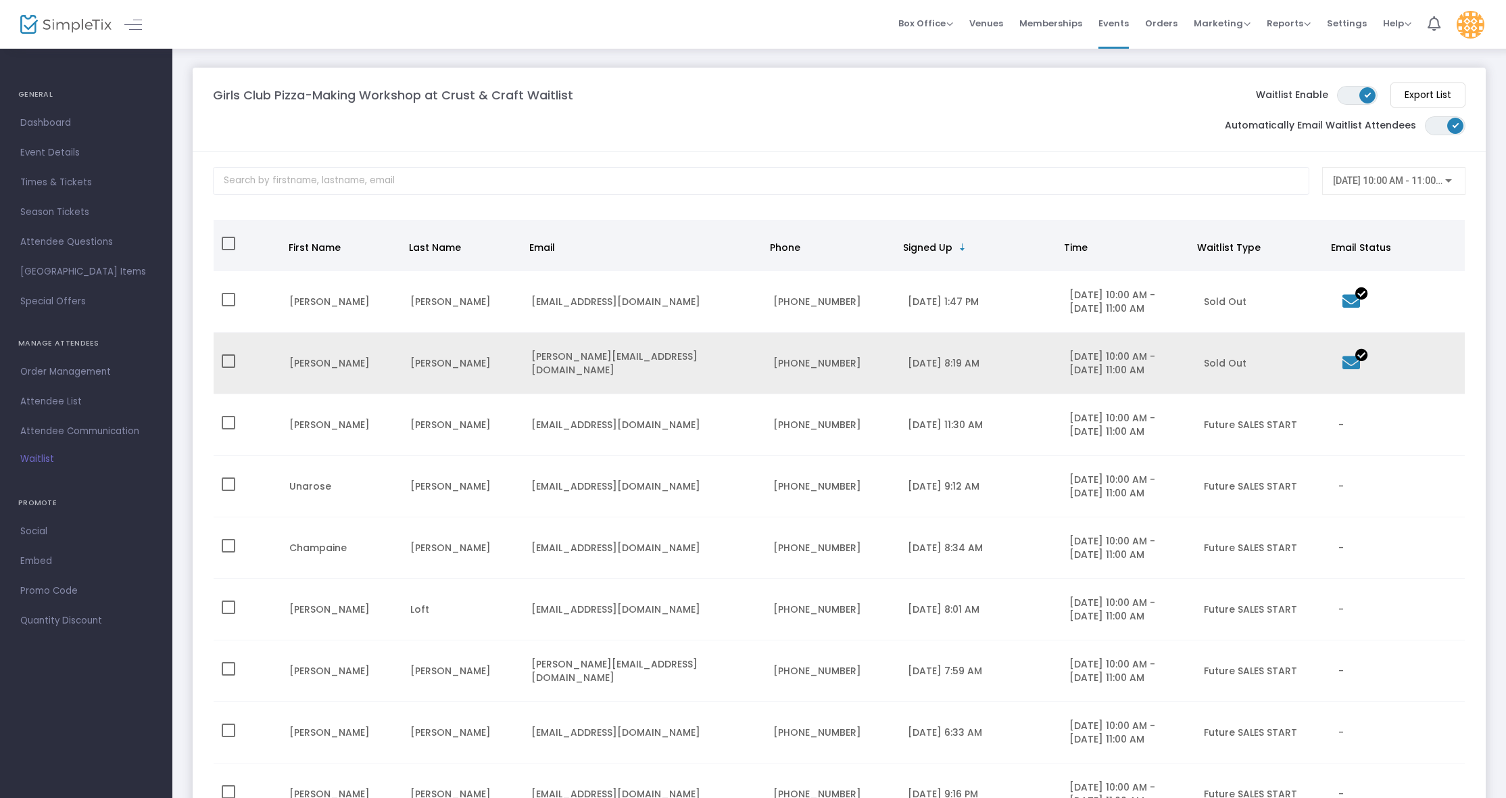
click at [1223, 364] on div "Sold Out" at bounding box center [1263, 363] width 118 height 14
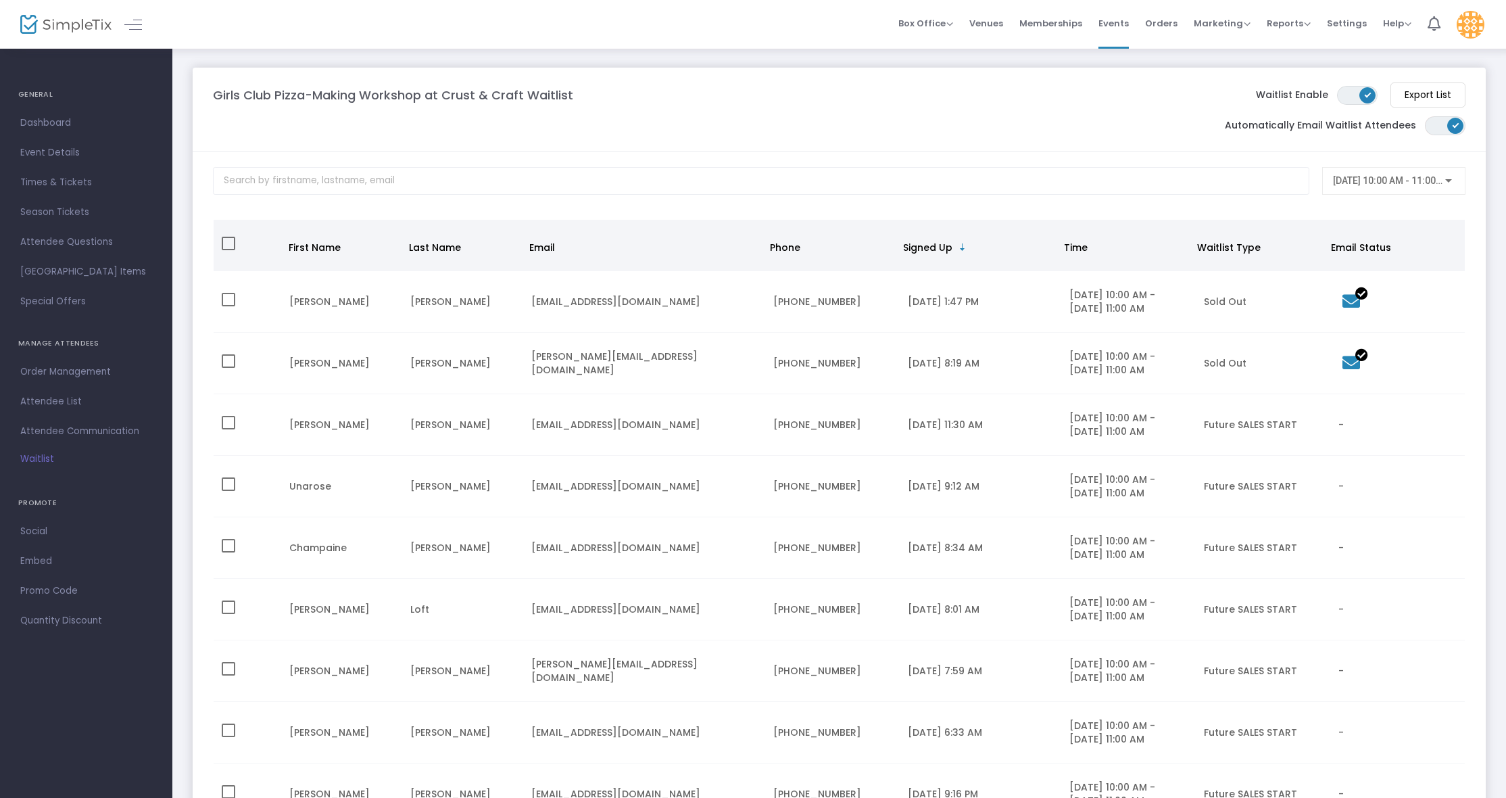
click at [1439, 125] on span "ON OFF" at bounding box center [1445, 125] width 41 height 19
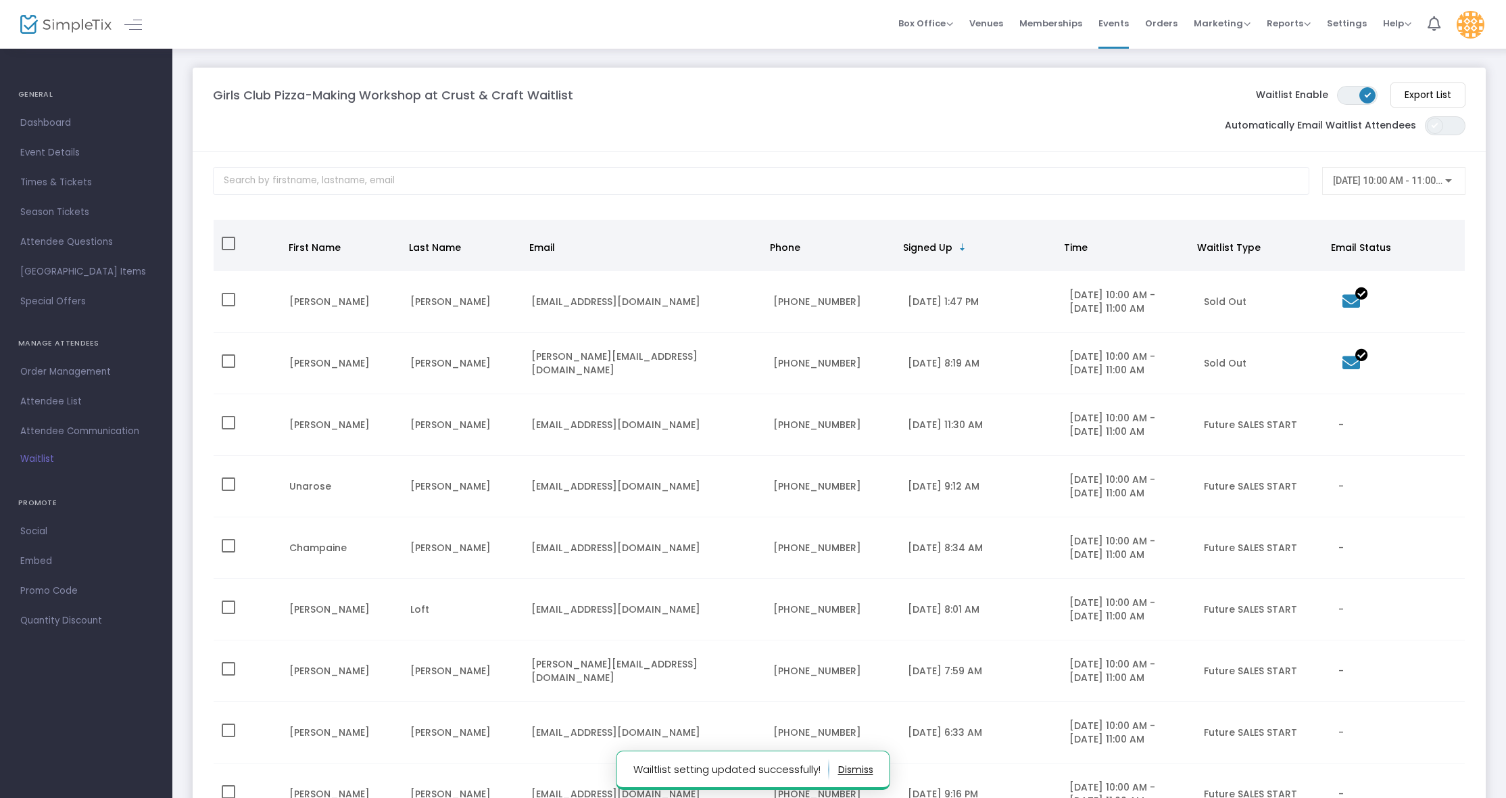
click at [1440, 128] on span at bounding box center [1435, 126] width 16 height 16
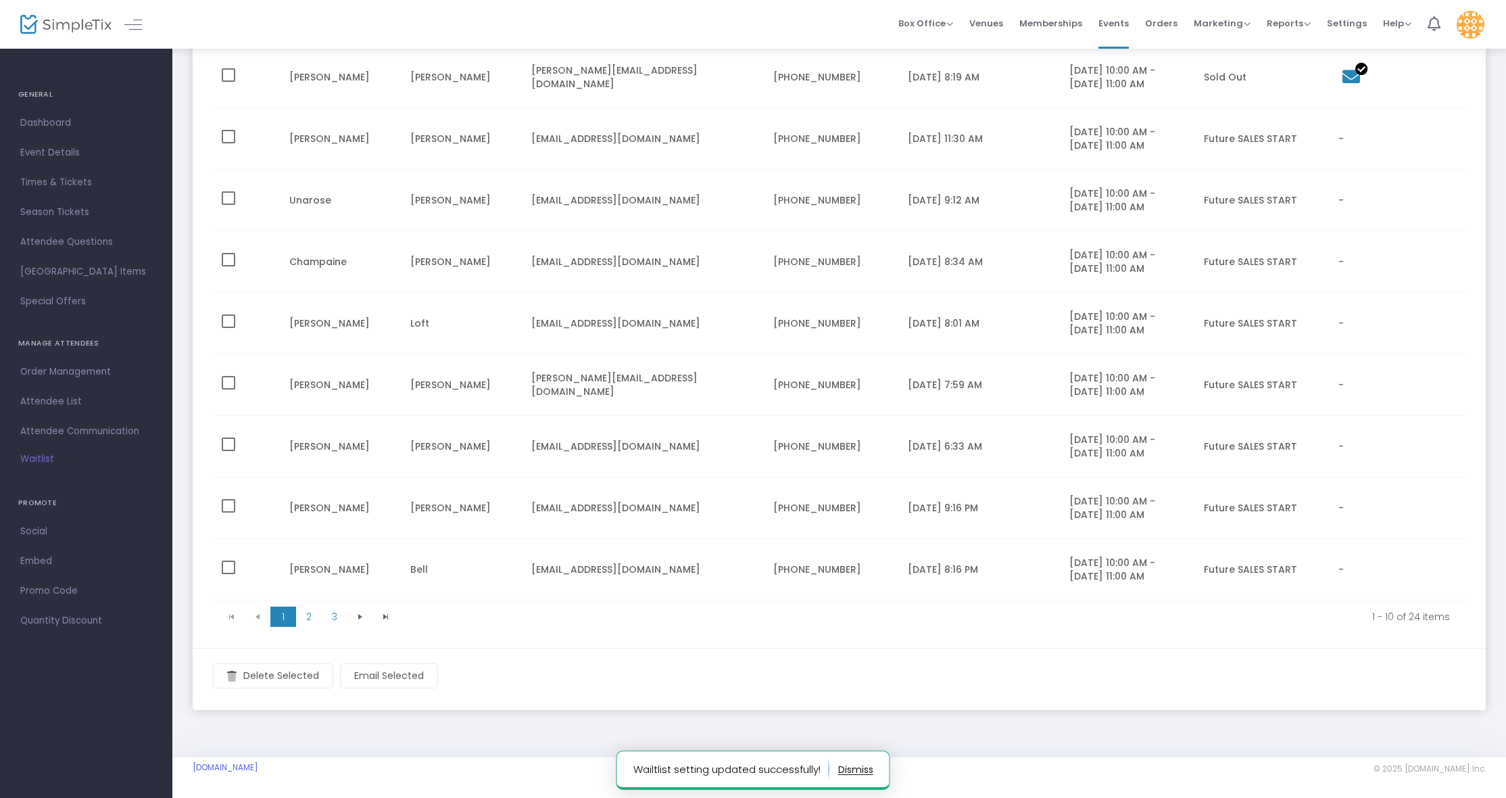
scroll to position [287, 0]
click at [331, 610] on span "3" at bounding box center [335, 616] width 26 height 20
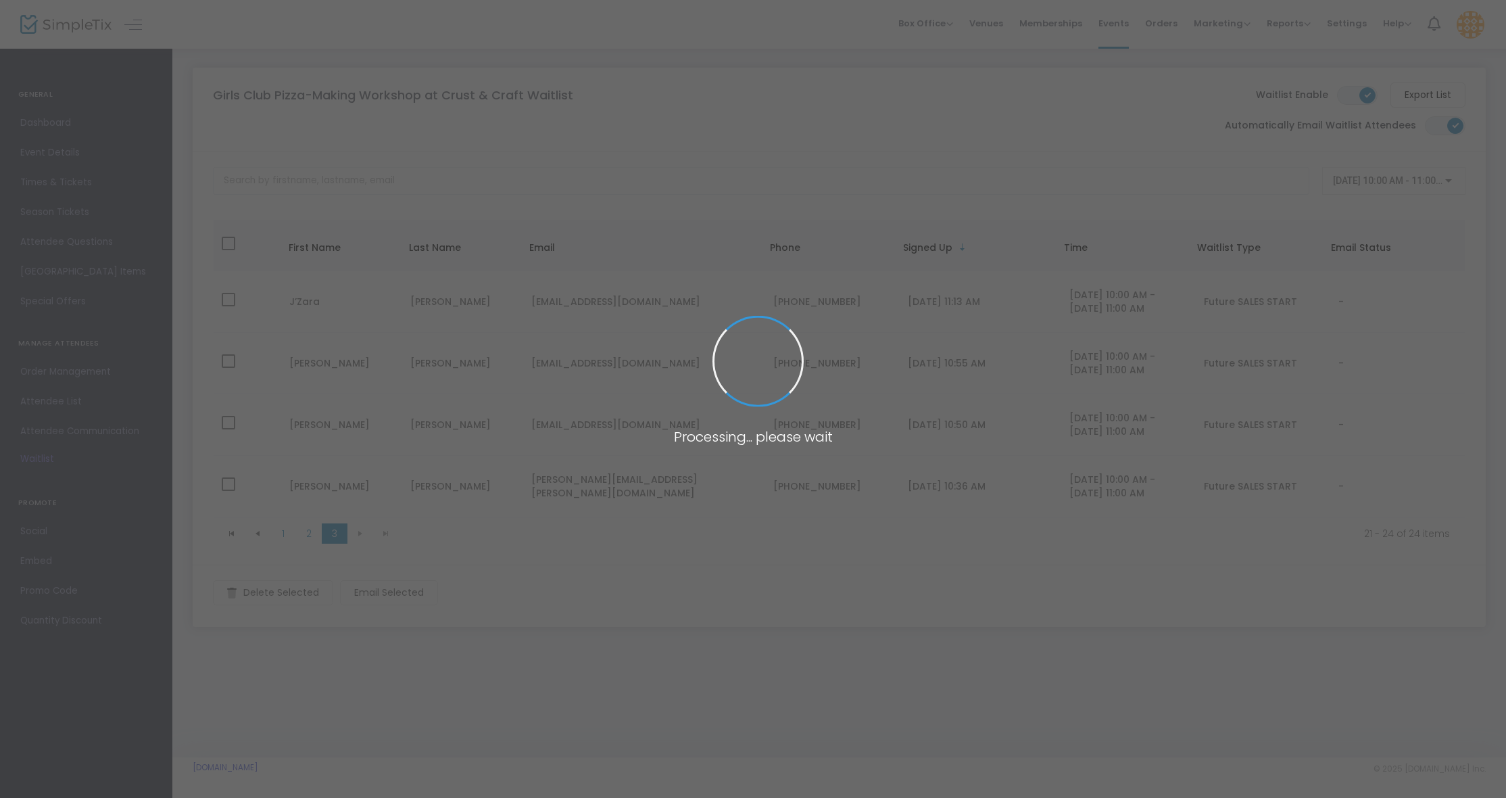
scroll to position [0, 0]
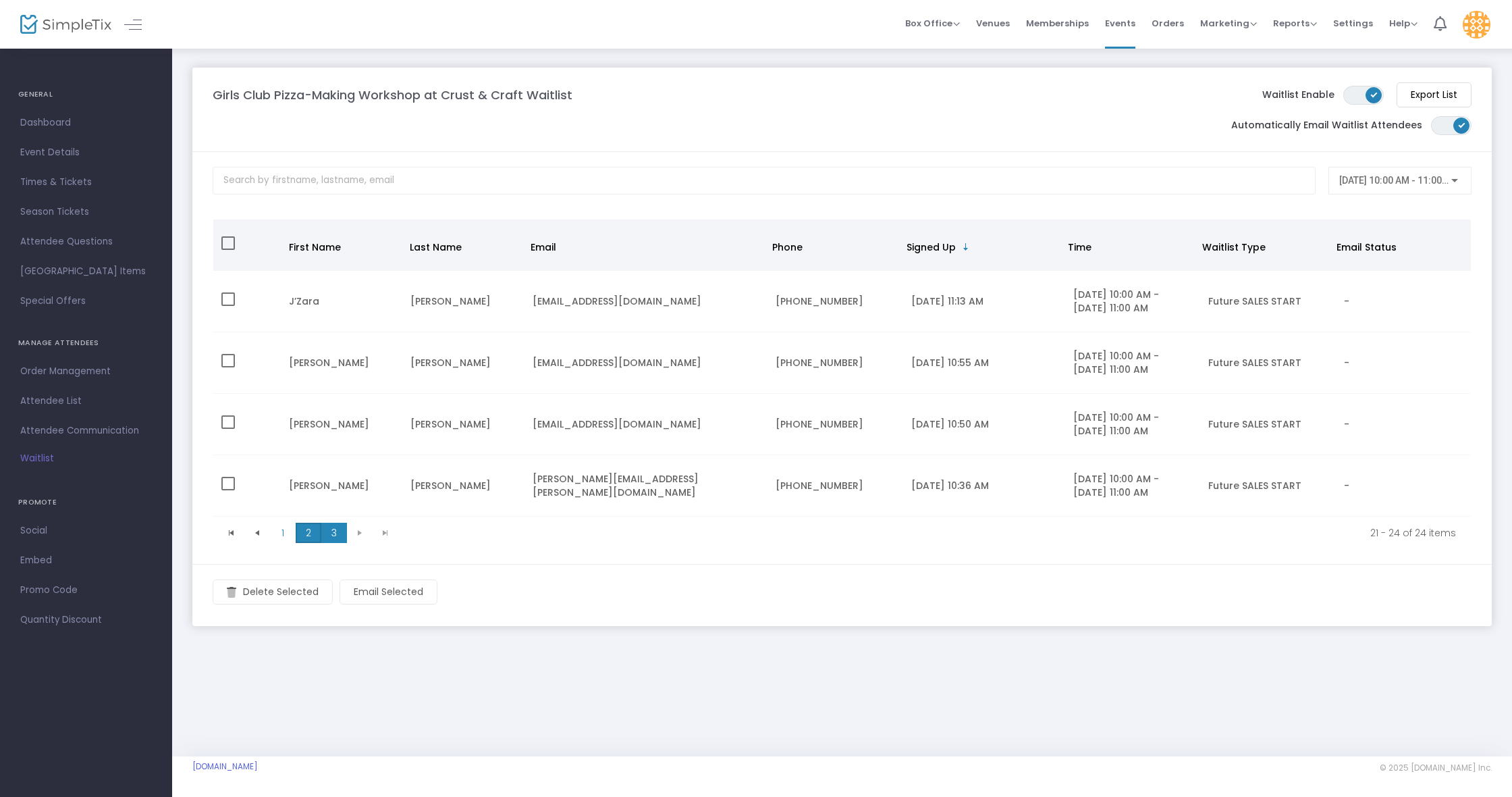
click at [303, 532] on span "2" at bounding box center [309, 532] width 26 height 20
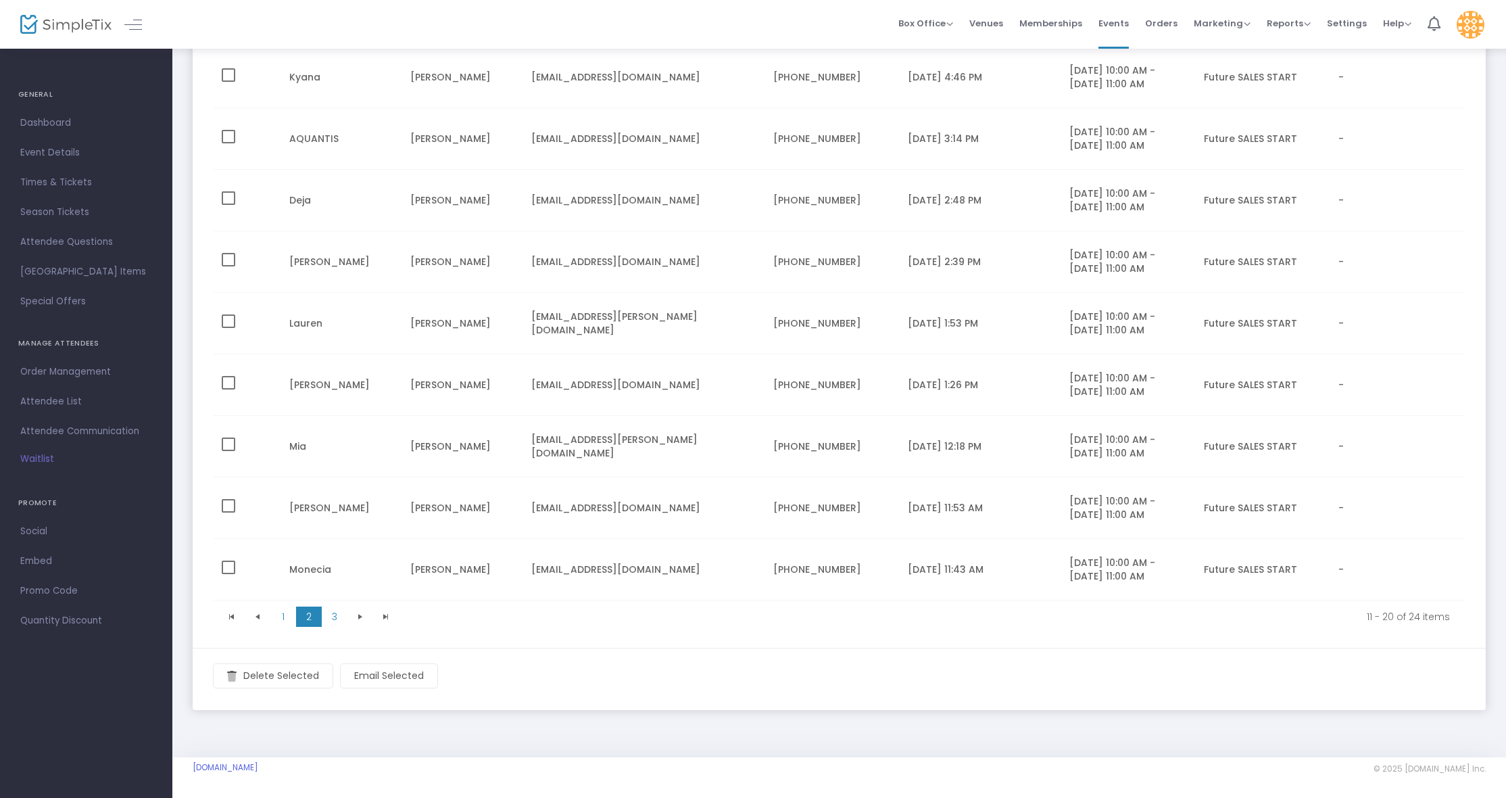
scroll to position [287, 0]
click at [280, 620] on span "1" at bounding box center [283, 616] width 26 height 20
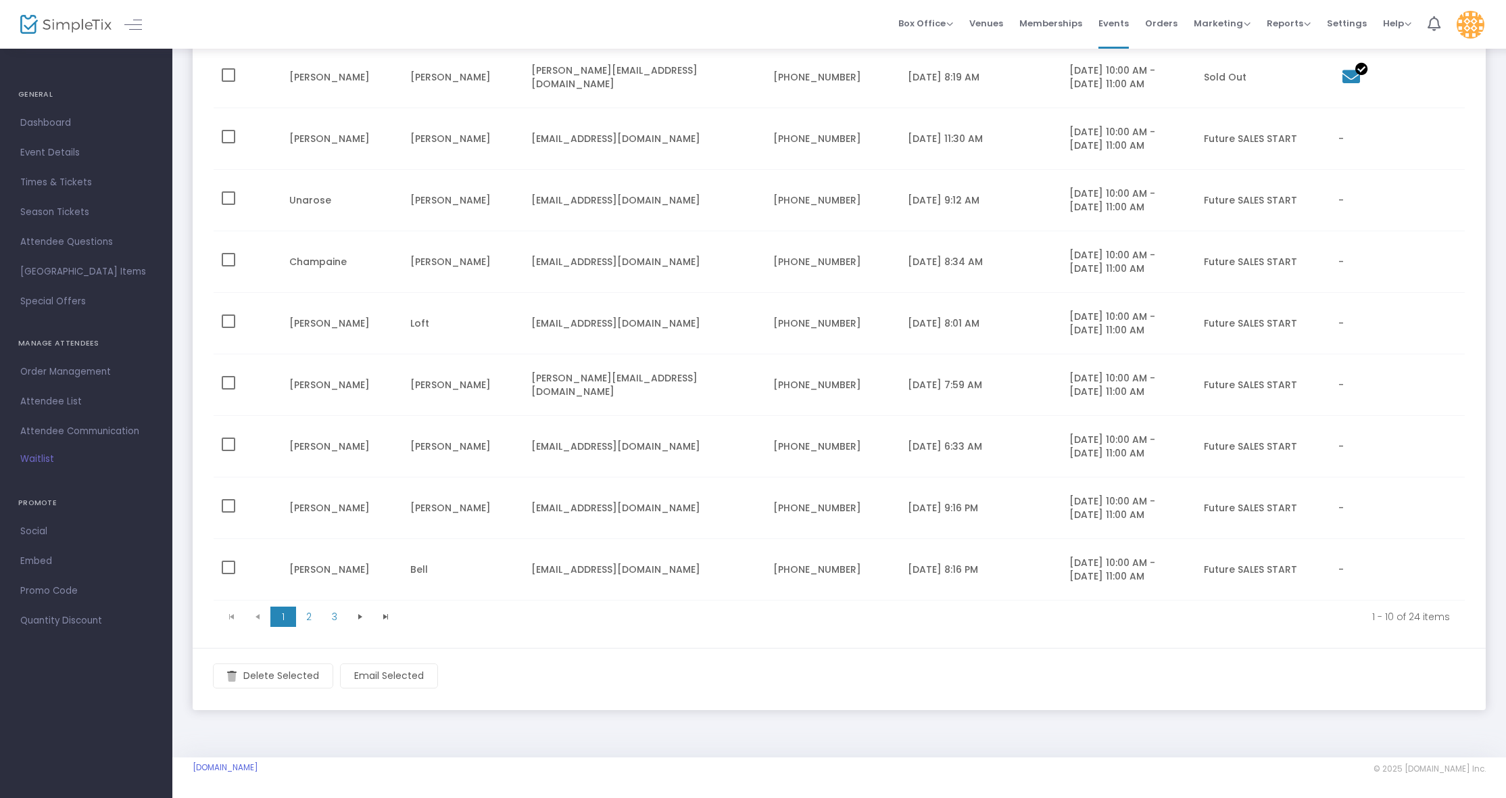
click at [398, 678] on m-panel-footer "Delete Selected Email Selected" at bounding box center [839, 679] width 1293 height 62
click at [384, 673] on m-panel-footer "Delete Selected Email Selected" at bounding box center [839, 679] width 1293 height 62
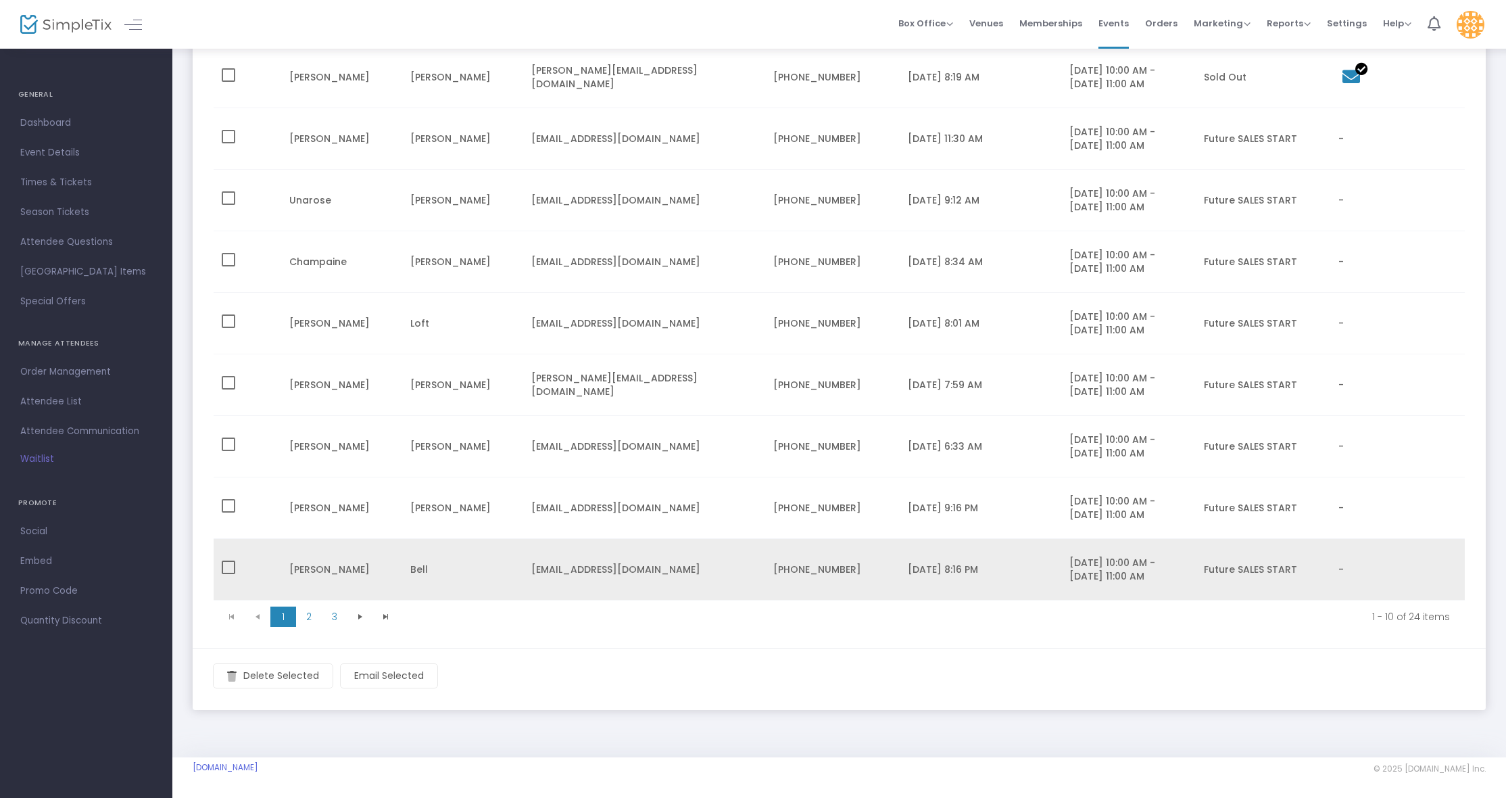
click at [223, 558] on td "Data table" at bounding box center [248, 570] width 68 height 62
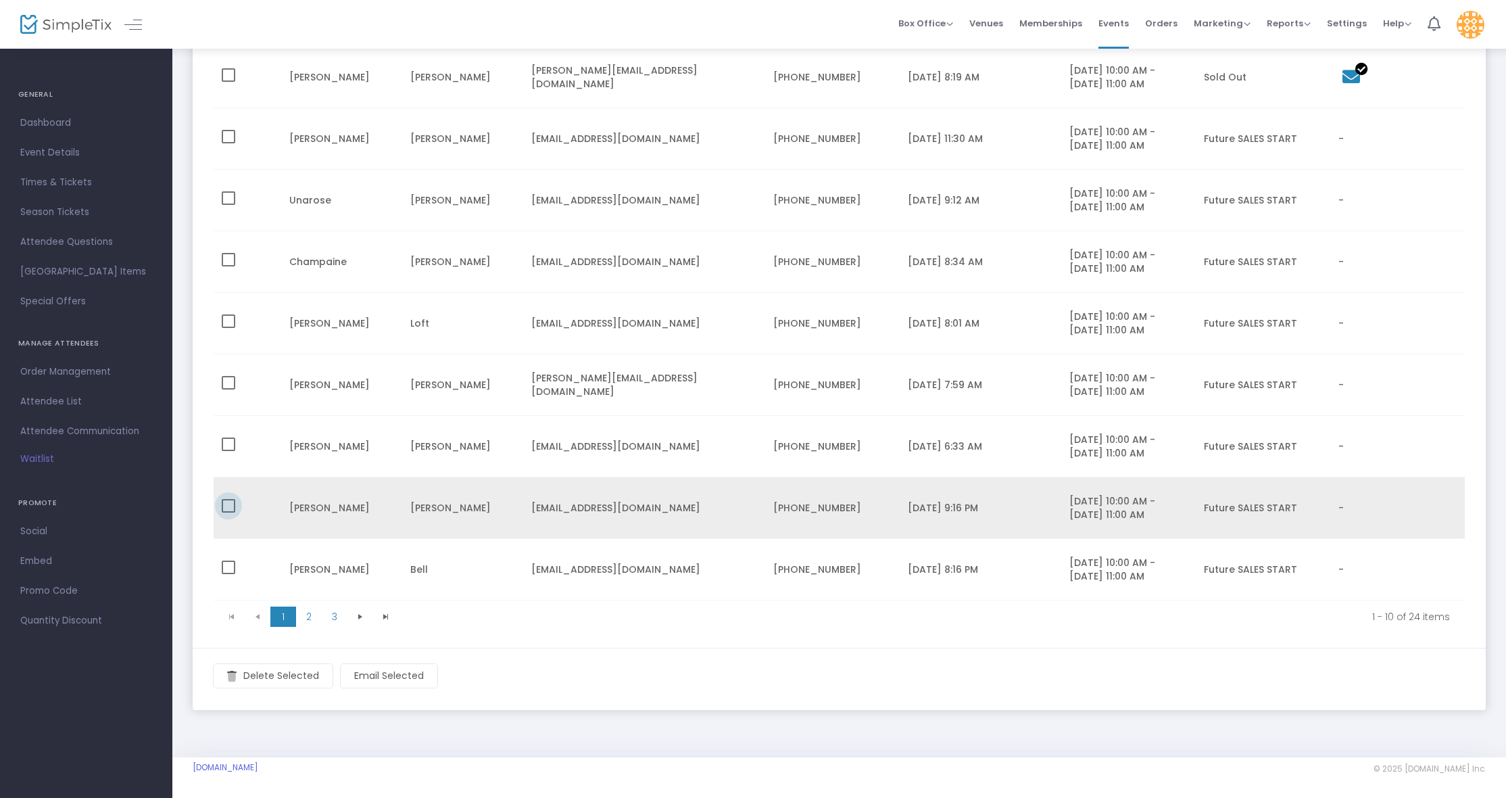
click at [230, 504] on span "Data table" at bounding box center [229, 506] width 14 height 14
click at [228, 512] on input "Data table" at bounding box center [228, 512] width 1 height 1
click at [230, 504] on span "Data table" at bounding box center [229, 506] width 14 height 14
click at [228, 512] on input "Data table" at bounding box center [228, 512] width 1 height 1
checkbox input "false"
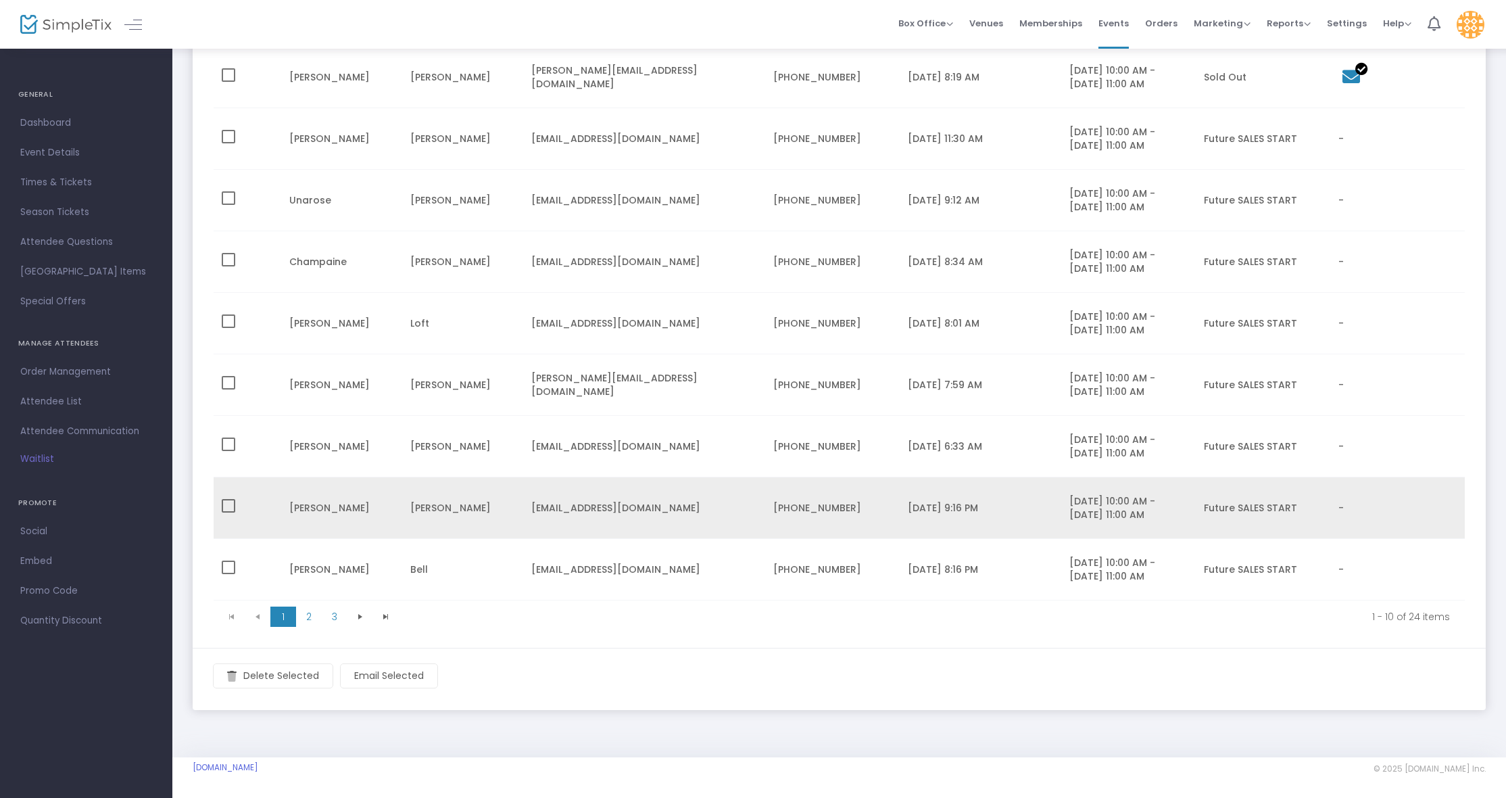
click at [400, 498] on td "[PERSON_NAME]" at bounding box center [341, 508] width 121 height 62
click at [562, 509] on div "[EMAIL_ADDRESS][DOMAIN_NAME]" at bounding box center [644, 508] width 226 height 14
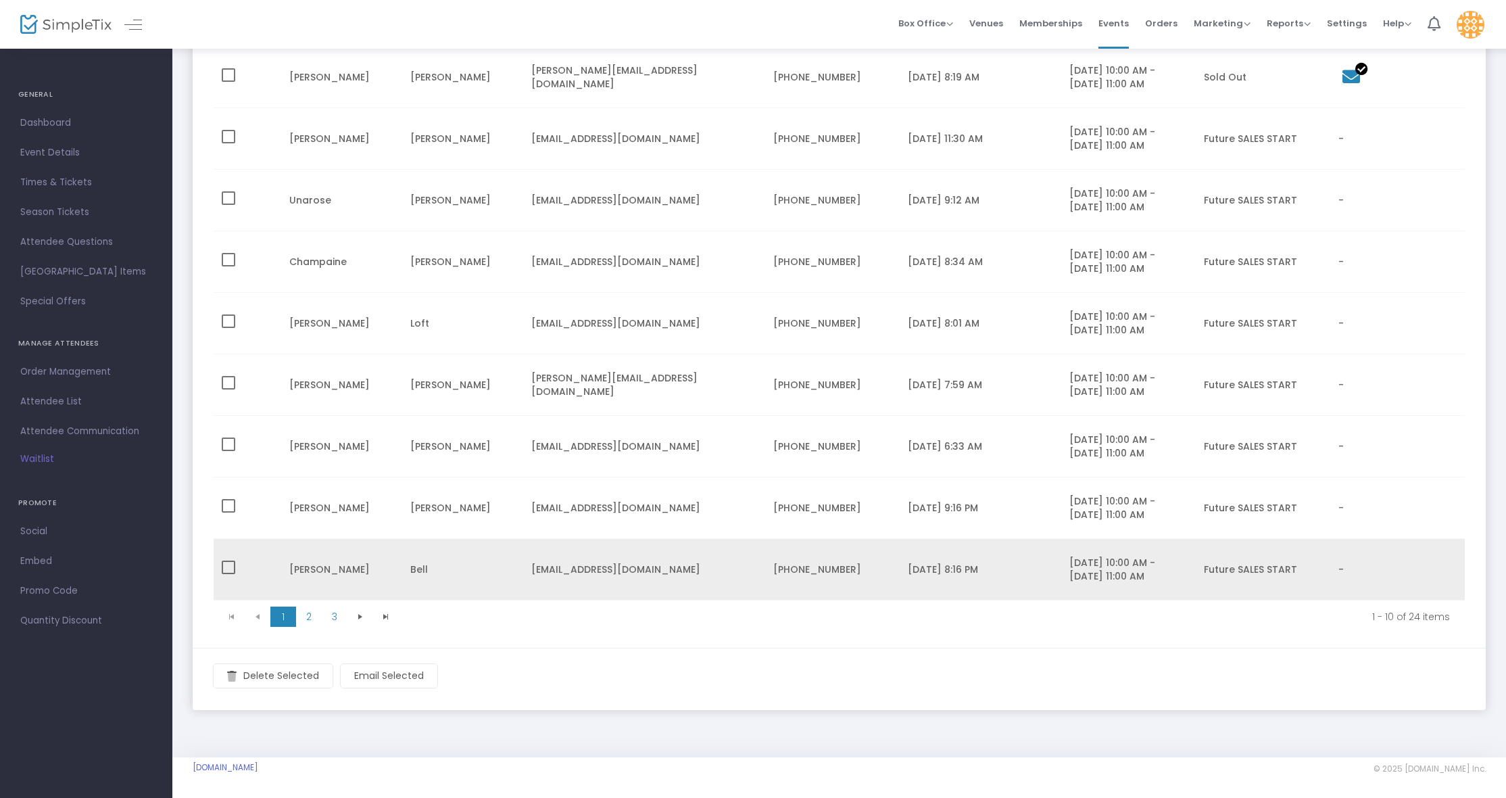
click at [240, 569] on td "Data table" at bounding box center [248, 570] width 68 height 62
click at [231, 569] on span "Data table" at bounding box center [229, 567] width 14 height 14
click at [228, 574] on input "Data table" at bounding box center [228, 574] width 1 height 1
checkbox input "true"
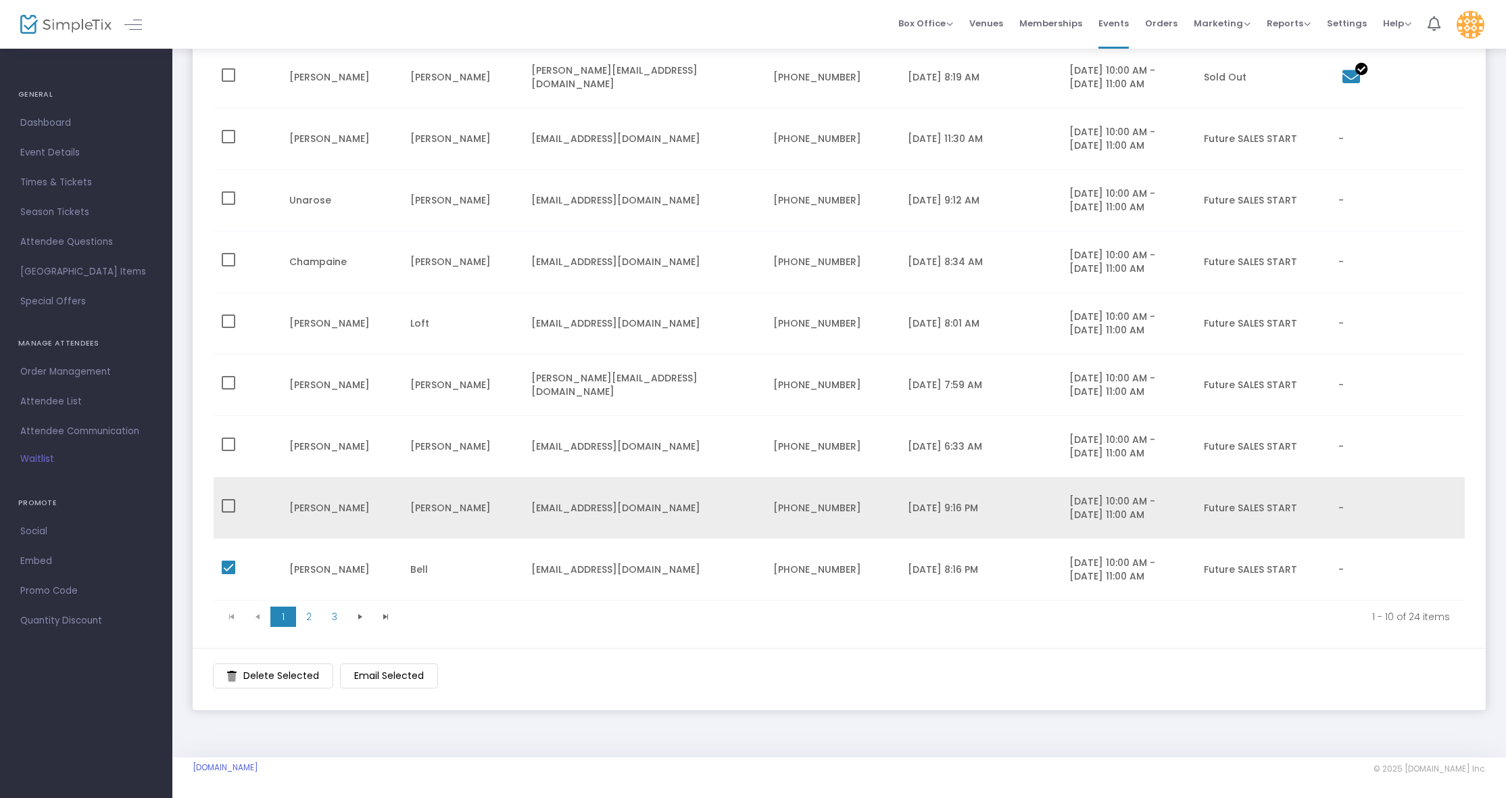
click at [238, 502] on td "Data table" at bounding box center [248, 508] width 68 height 62
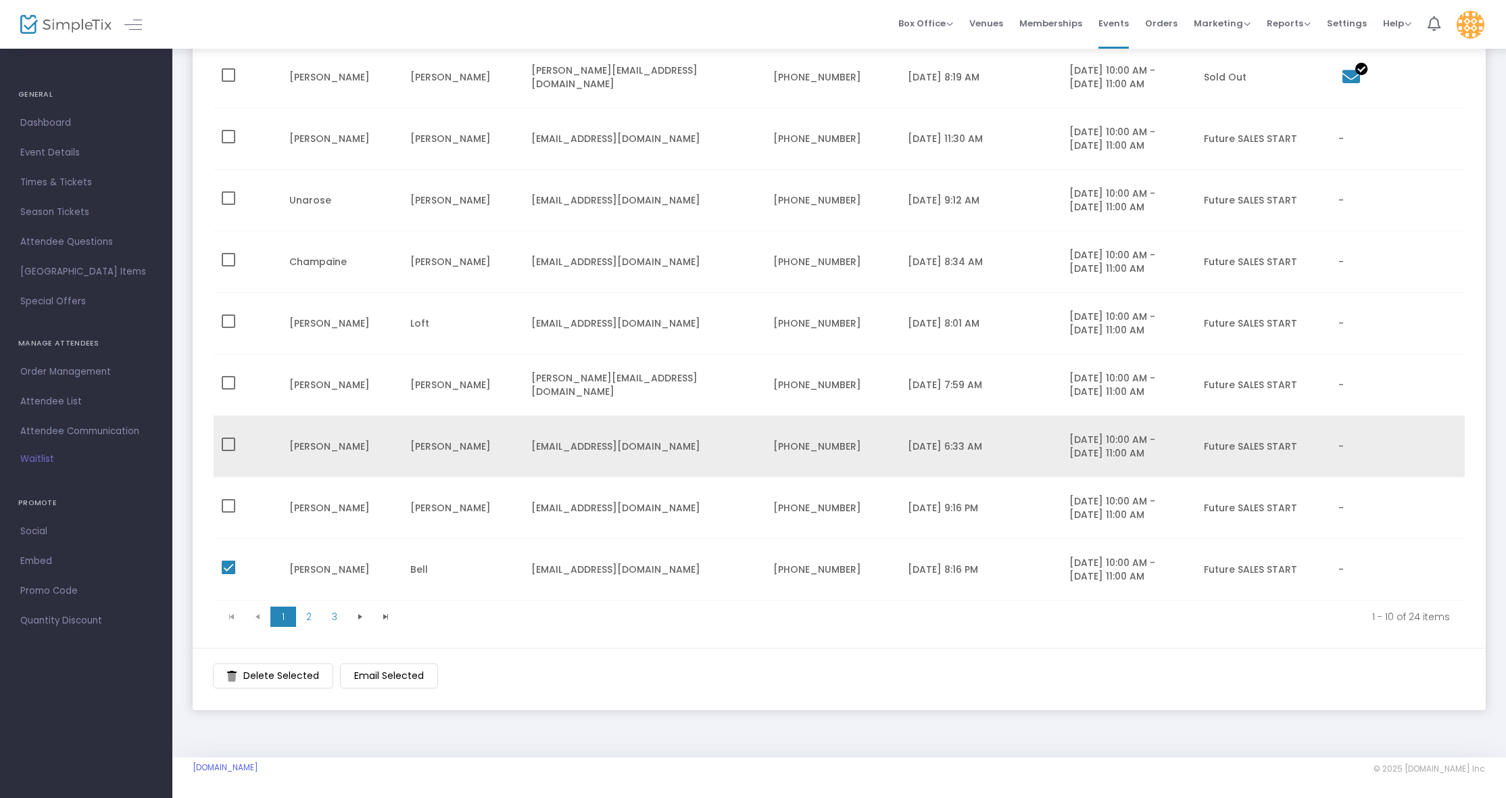
click at [233, 441] on span "Data table" at bounding box center [229, 444] width 14 height 14
click at [228, 451] on input "Data table" at bounding box center [228, 451] width 1 height 1
checkbox input "true"
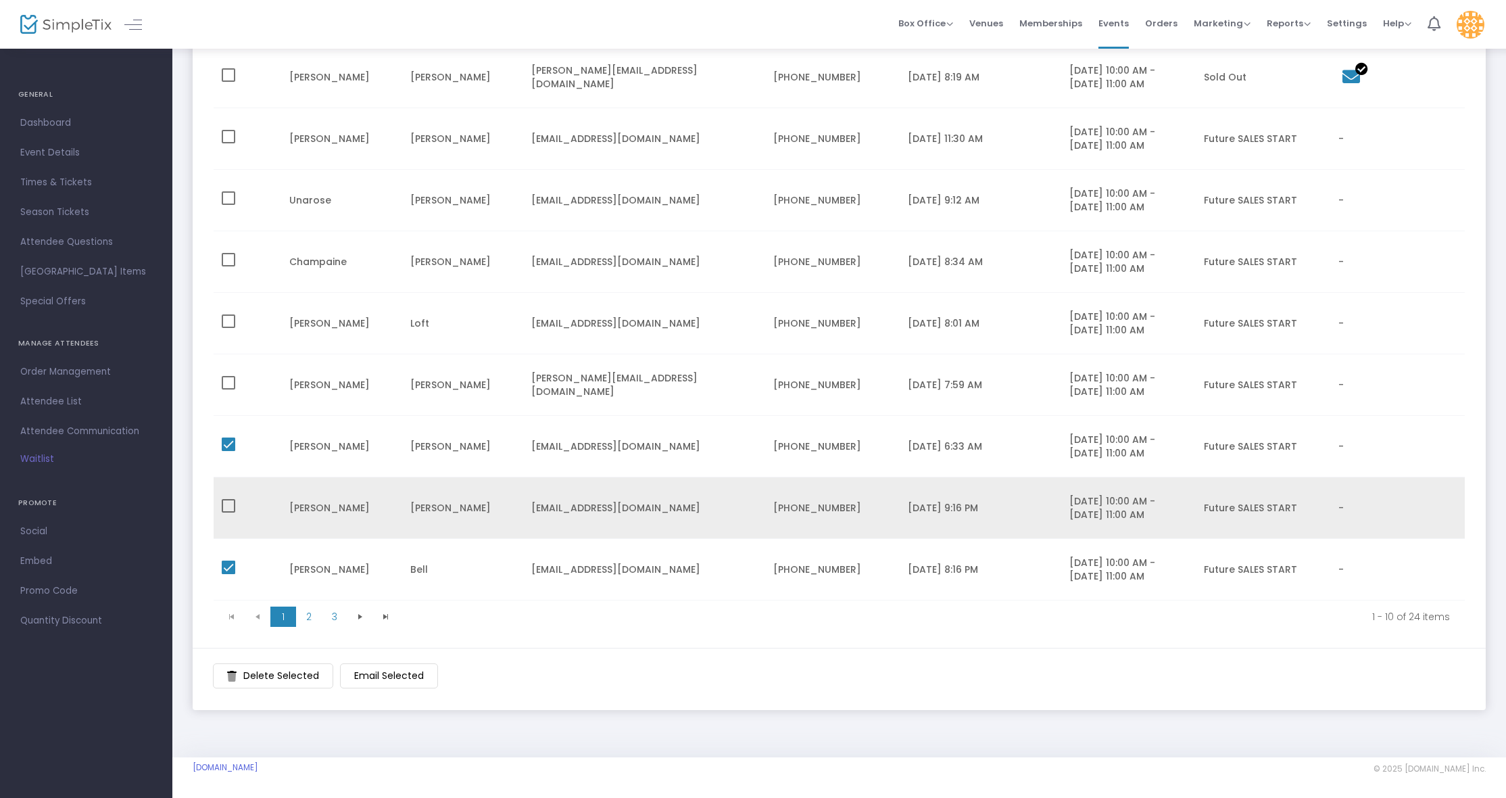
click at [226, 510] on span "Data table" at bounding box center [229, 506] width 14 height 14
click at [228, 512] on input "Data table" at bounding box center [228, 512] width 1 height 1
checkbox input "true"
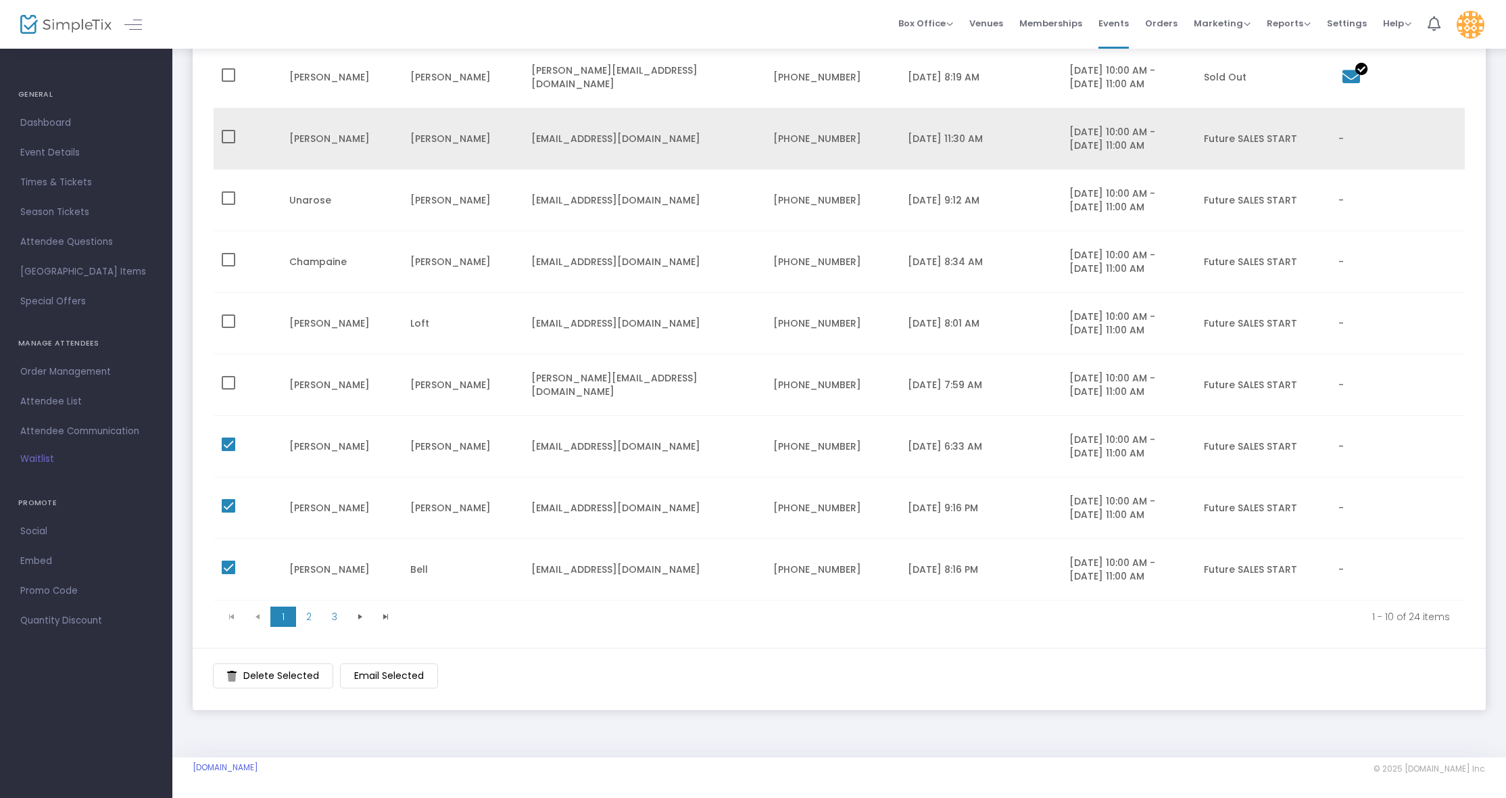
drag, startPoint x: 232, startPoint y: 76, endPoint x: 231, endPoint y: 123, distance: 47.3
click at [232, 76] on span "Data table" at bounding box center [229, 75] width 14 height 14
click at [228, 82] on input "Data table" at bounding box center [228, 82] width 1 height 1
checkbox input "true"
click at [231, 138] on span "Data table" at bounding box center [229, 137] width 14 height 14
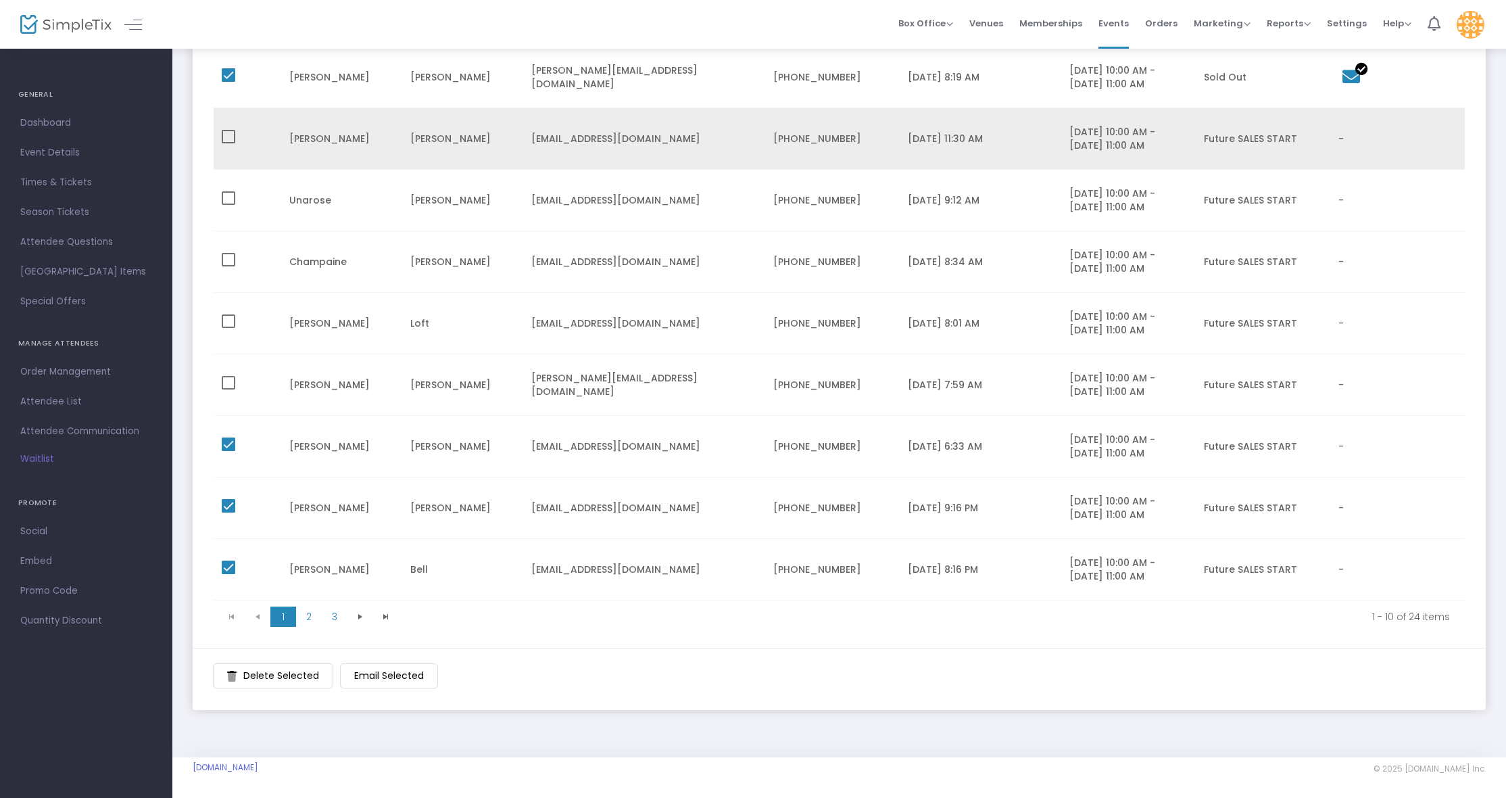
click at [228, 143] on input "Data table" at bounding box center [228, 143] width 1 height 1
checkbox input "true"
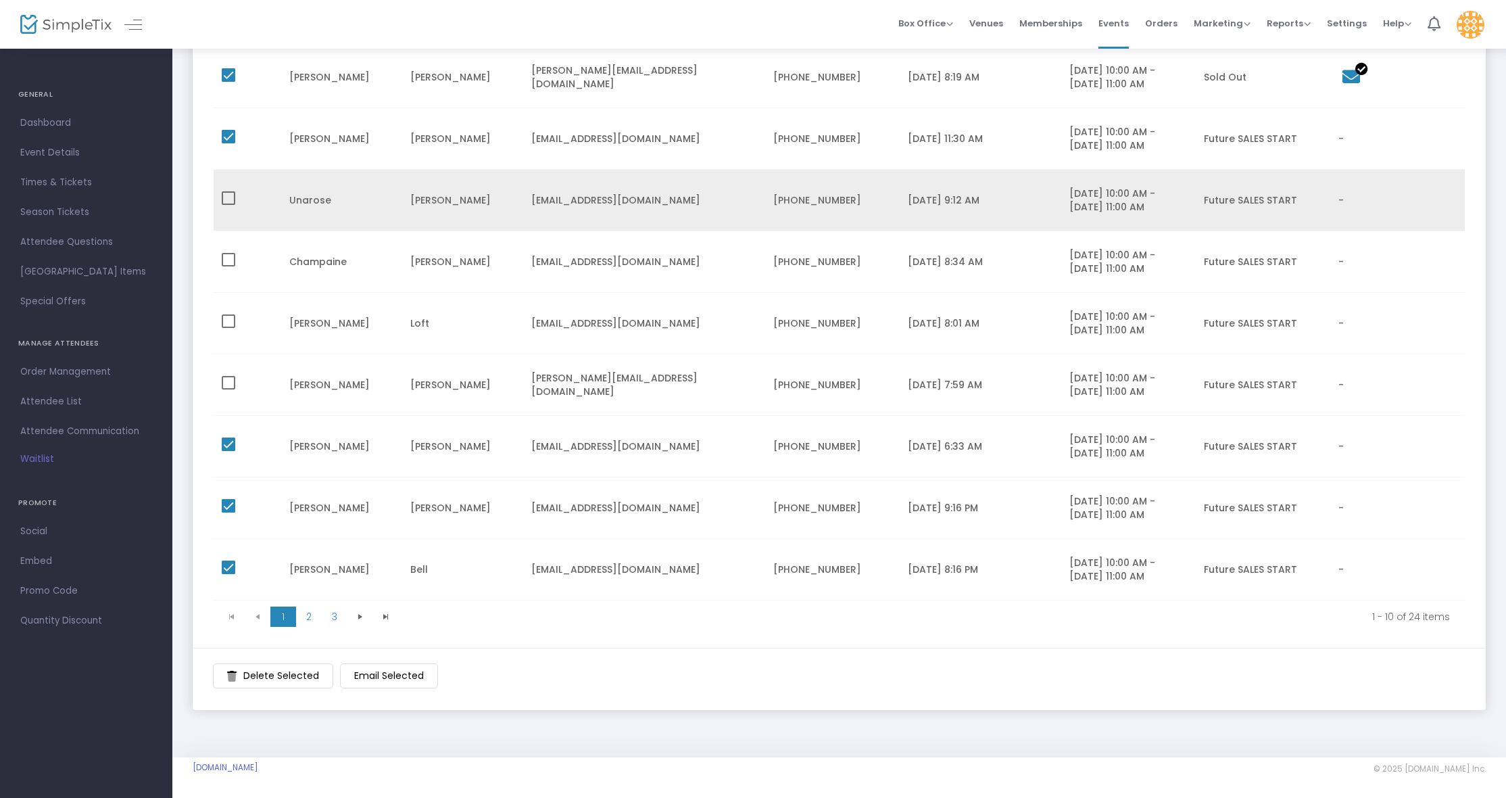
click at [233, 200] on span "Data table" at bounding box center [229, 198] width 14 height 14
click at [228, 205] on input "Data table" at bounding box center [228, 205] width 1 height 1
checkbox input "true"
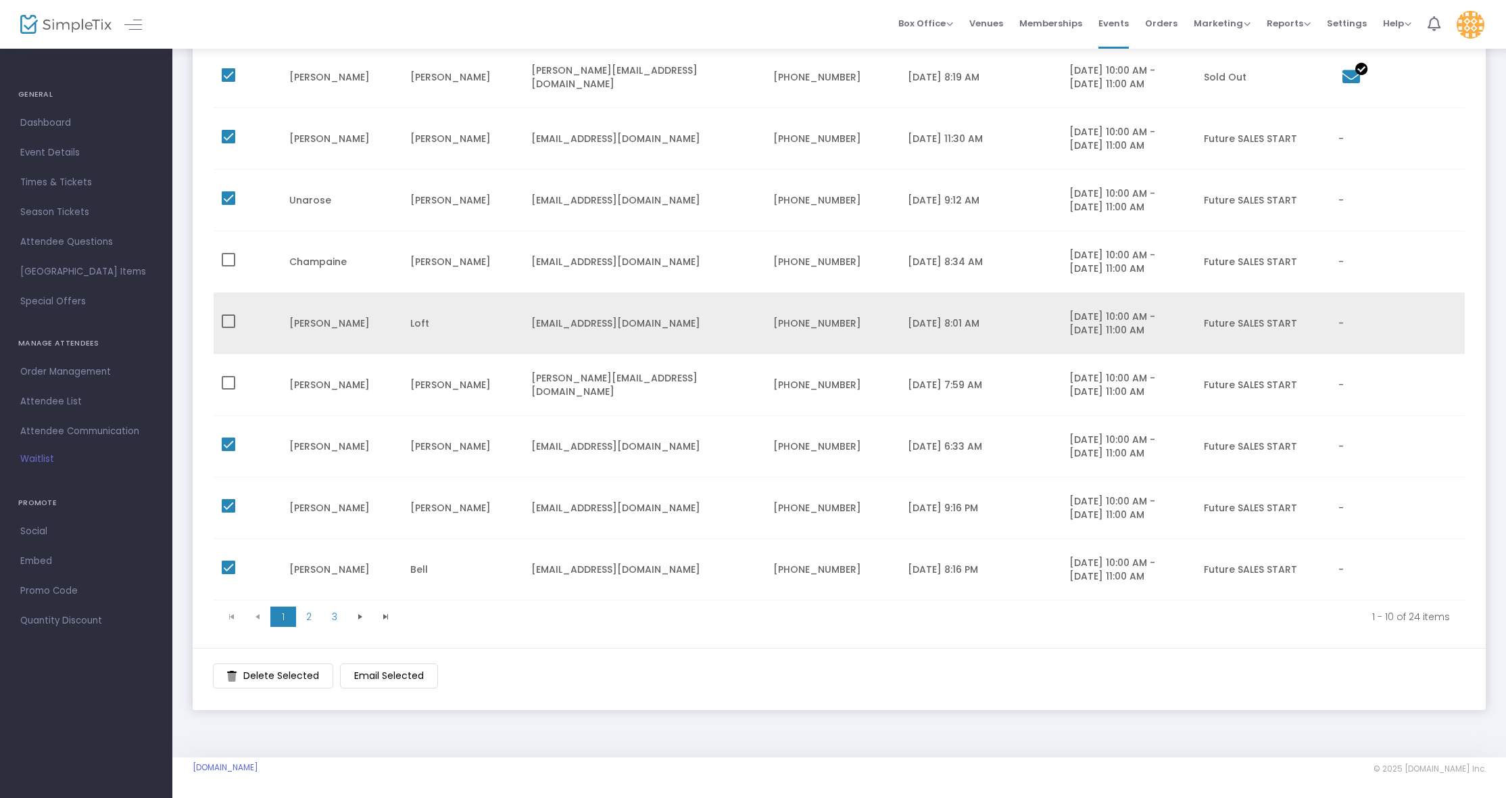
drag, startPoint x: 232, startPoint y: 256, endPoint x: 226, endPoint y: 297, distance: 41.0
click at [232, 256] on span "Data table" at bounding box center [229, 260] width 14 height 14
click at [228, 266] on input "Data table" at bounding box center [228, 266] width 1 height 1
checkbox input "true"
click at [227, 324] on span "Data table" at bounding box center [229, 321] width 14 height 14
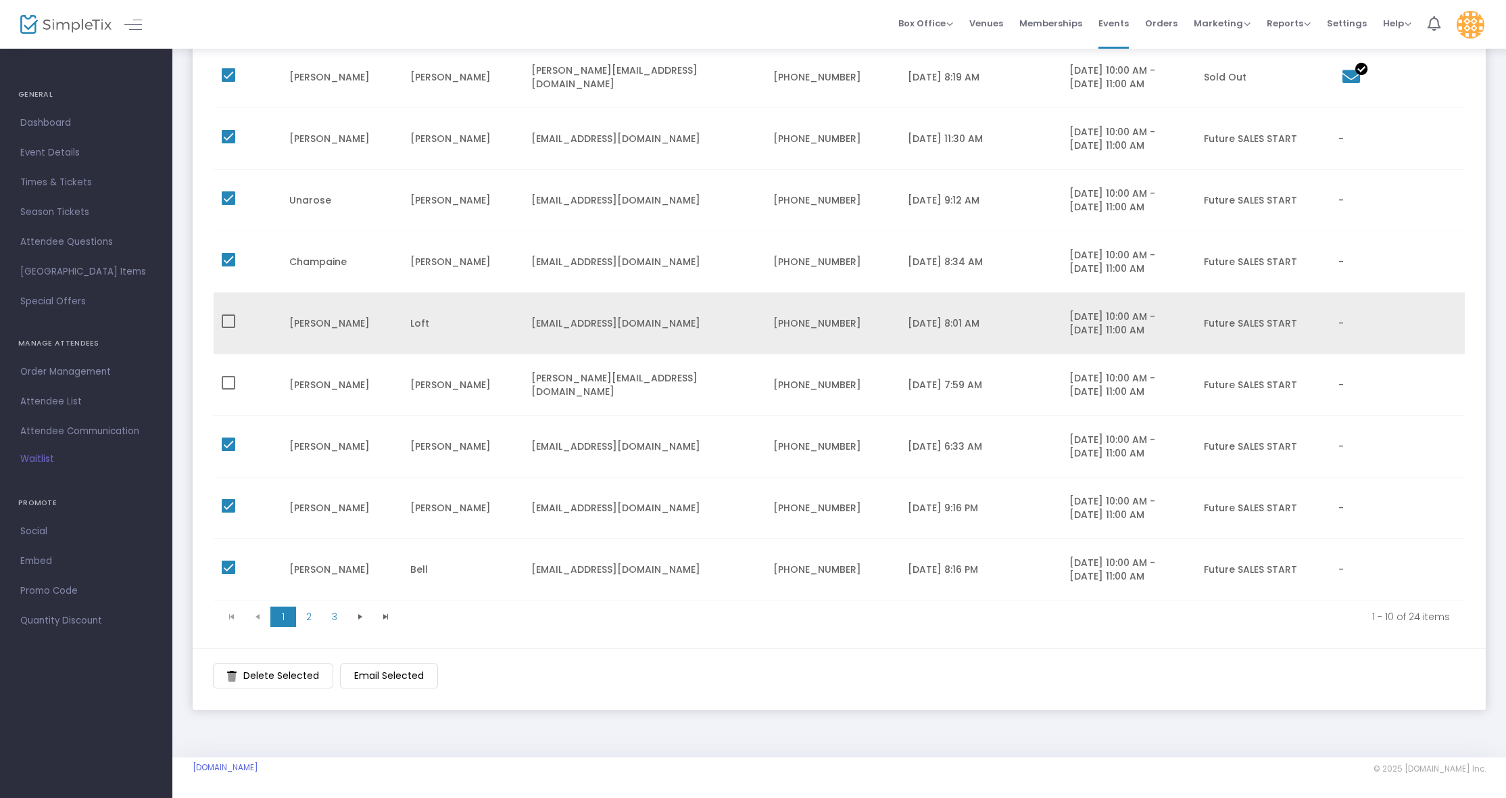
click at [228, 328] on input "Data table" at bounding box center [228, 328] width 1 height 1
checkbox input "true"
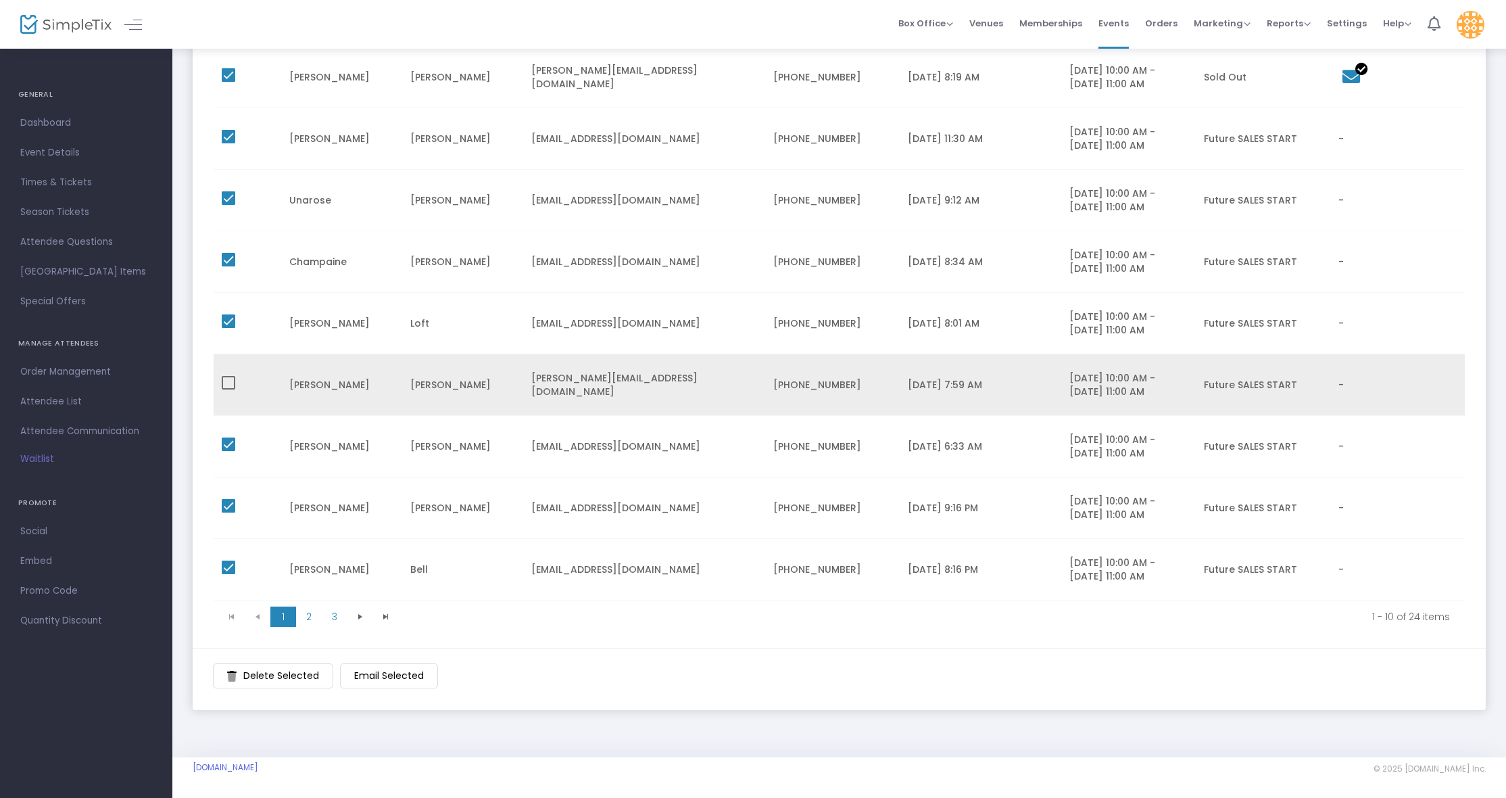
click at [225, 383] on span "Data table" at bounding box center [229, 383] width 14 height 14
click at [228, 389] on input "Data table" at bounding box center [228, 389] width 1 height 1
checkbox input "true"
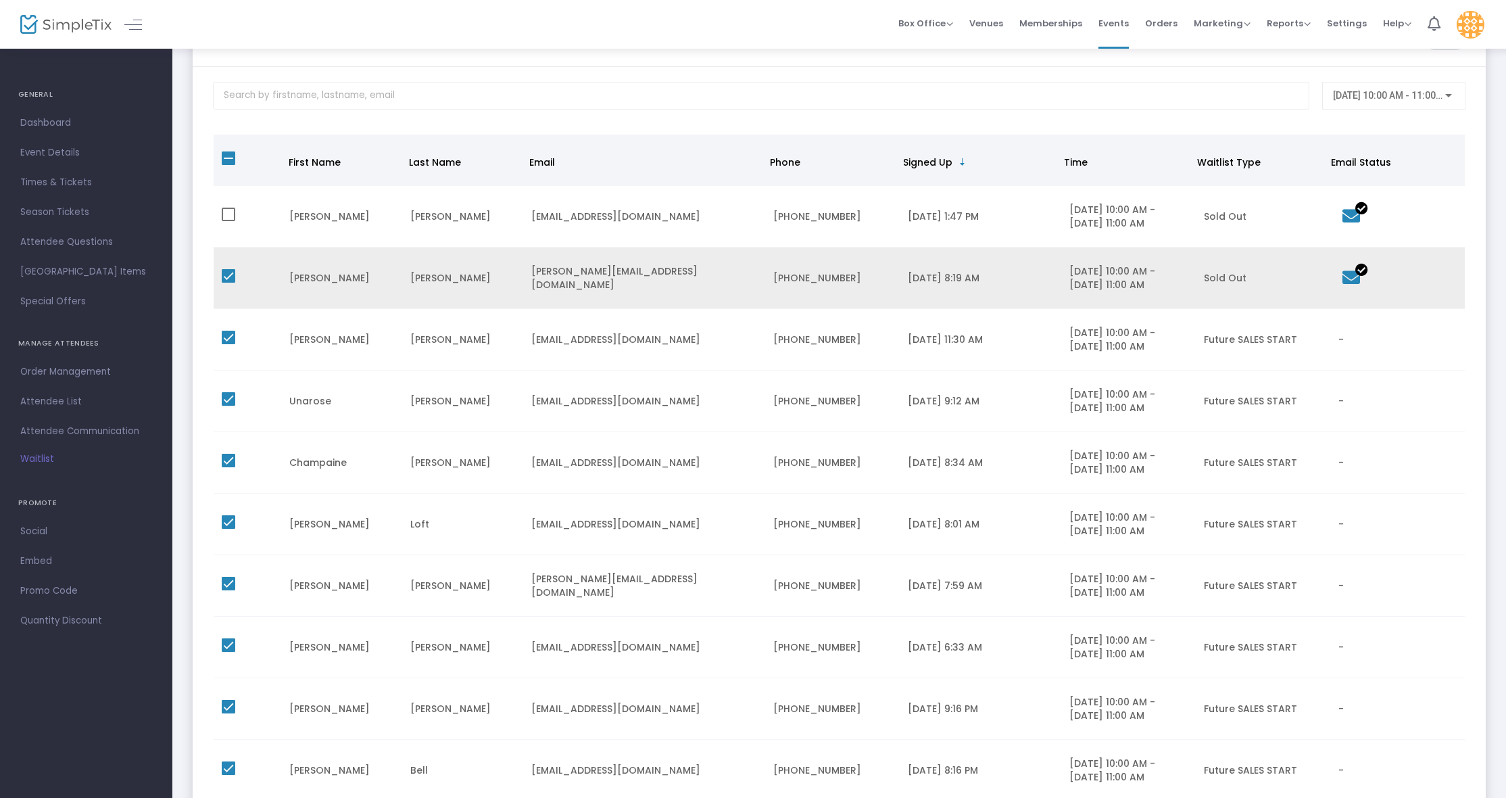
scroll to position [81, 0]
drag, startPoint x: 232, startPoint y: 274, endPoint x: 261, endPoint y: 281, distance: 29.7
click at [232, 274] on span "Data table" at bounding box center [229, 280] width 14 height 14
click at [228, 287] on input "Data table" at bounding box center [228, 287] width 1 height 1
checkbox input "false"
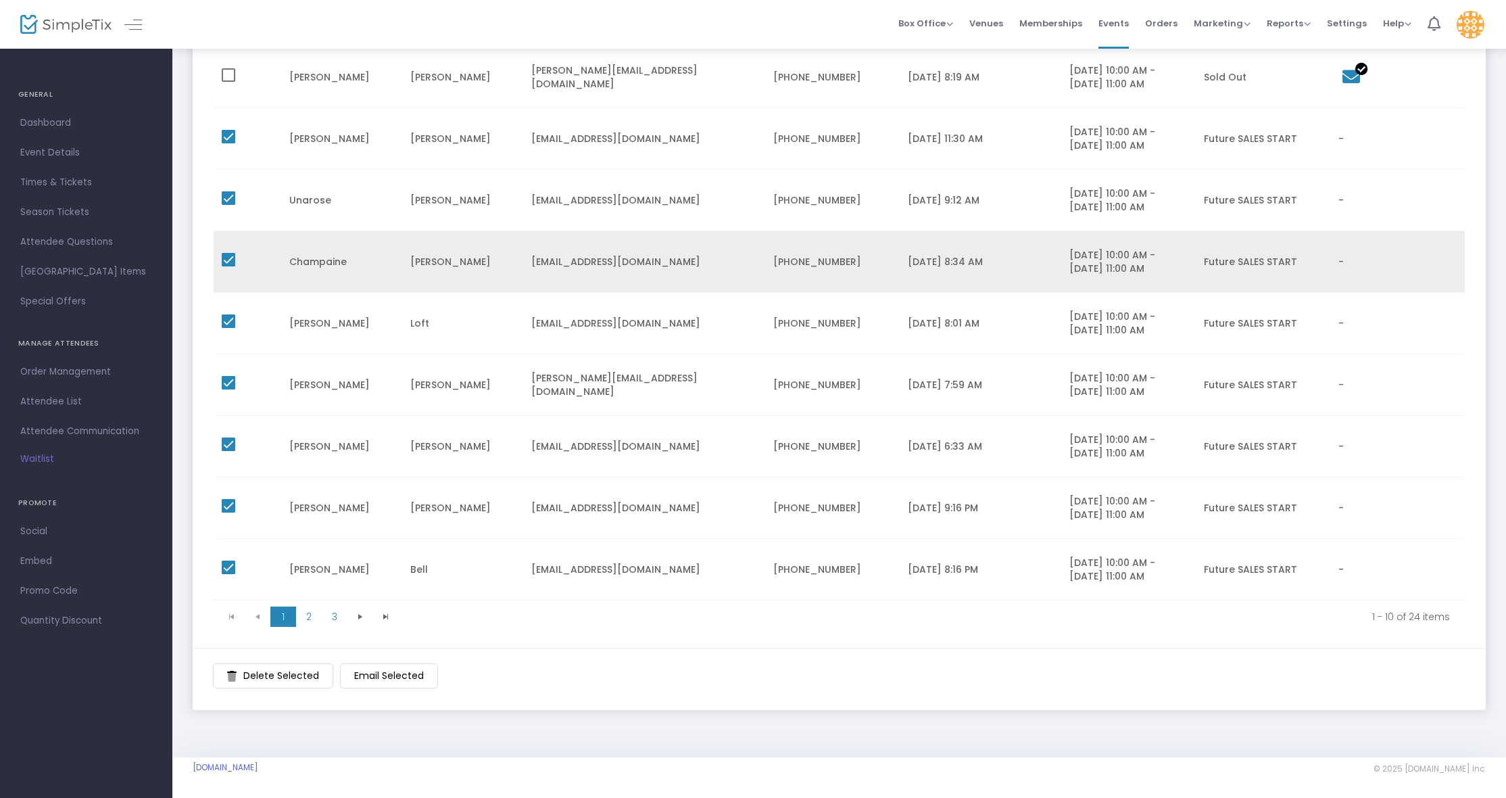
scroll to position [287, 0]
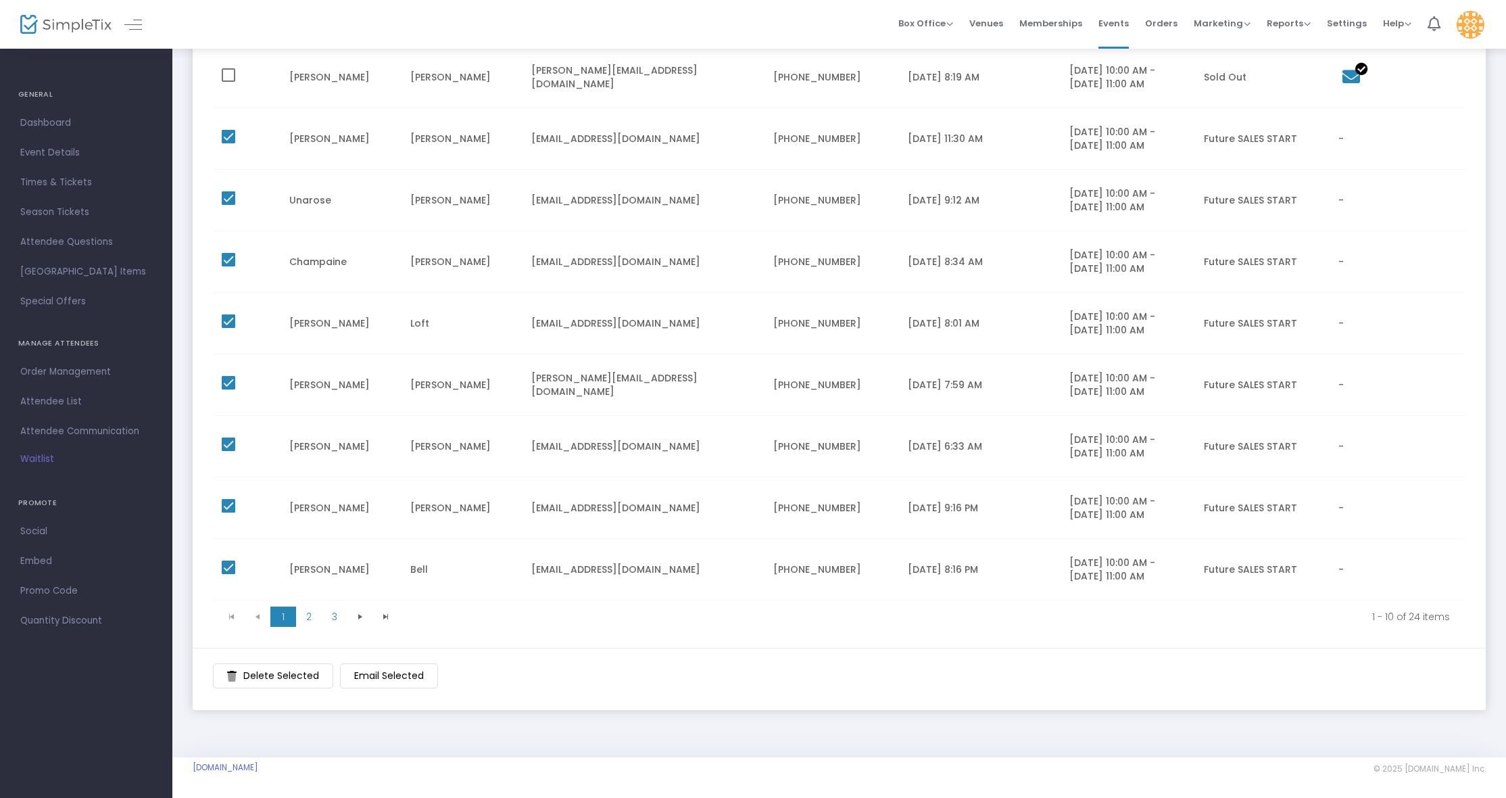
click at [402, 679] on m-button "Email Selected" at bounding box center [389, 675] width 98 height 25
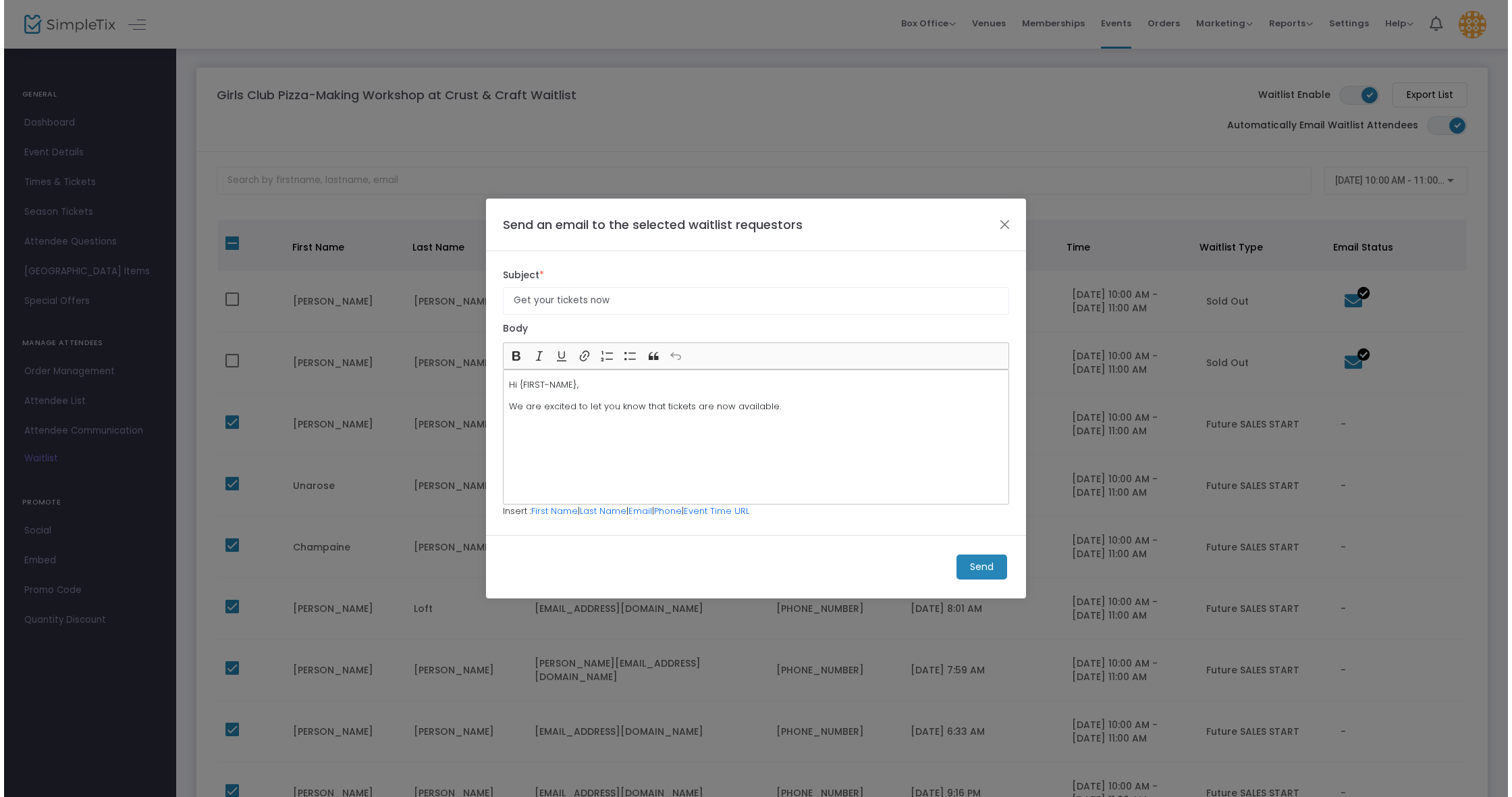
scroll to position [0, 0]
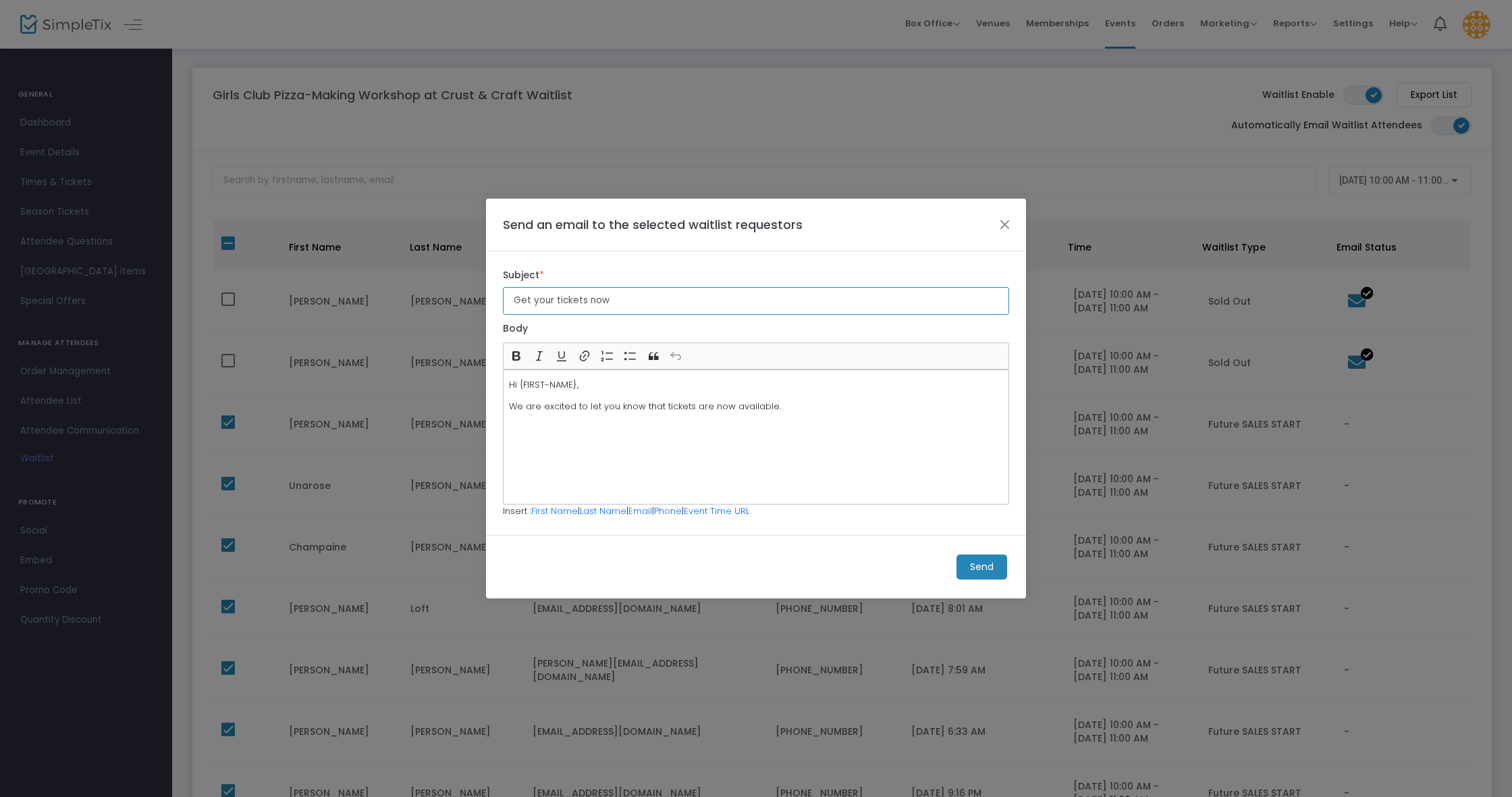
click at [516, 303] on input "Get your tickets now" at bounding box center [756, 301] width 506 height 28
type input "Get your tickets now"
